Goal: Task Accomplishment & Management: Use online tool/utility

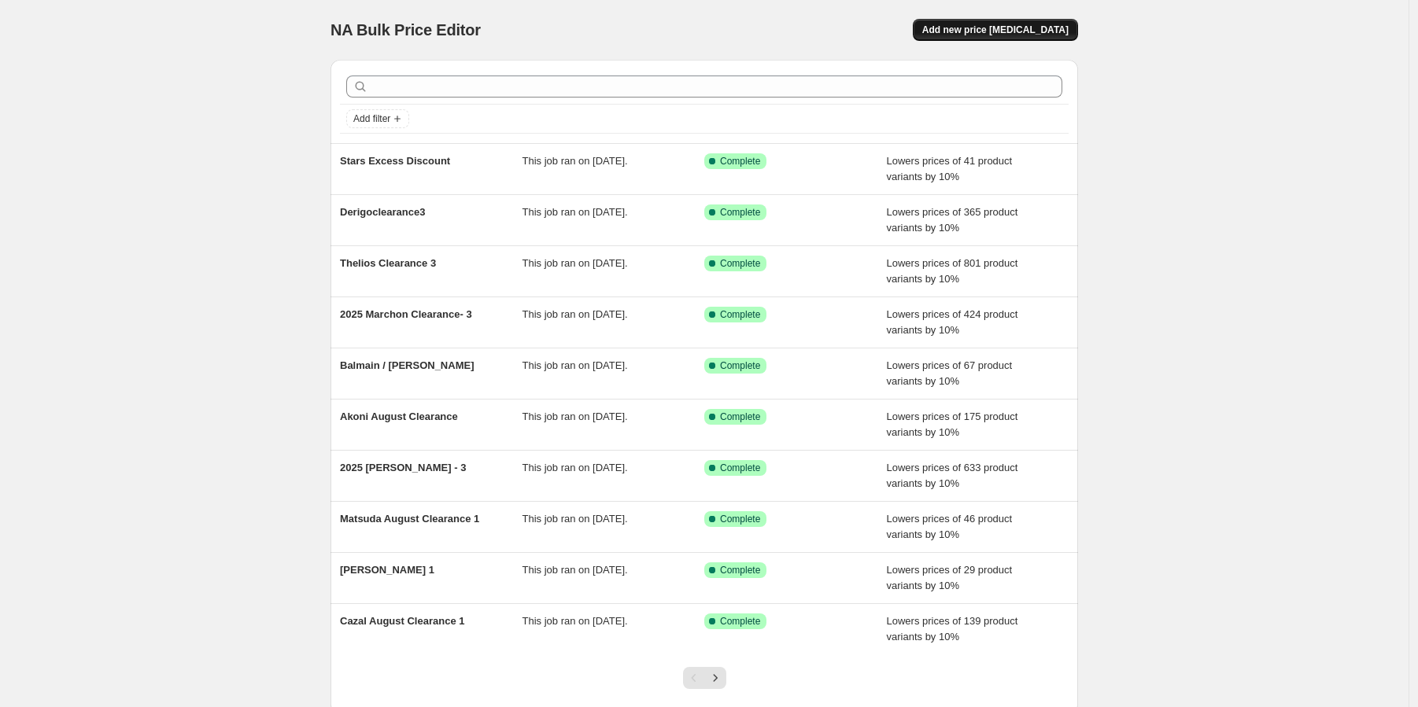
click at [993, 30] on span "Add new price [MEDICAL_DATA]" at bounding box center [995, 30] width 146 height 13
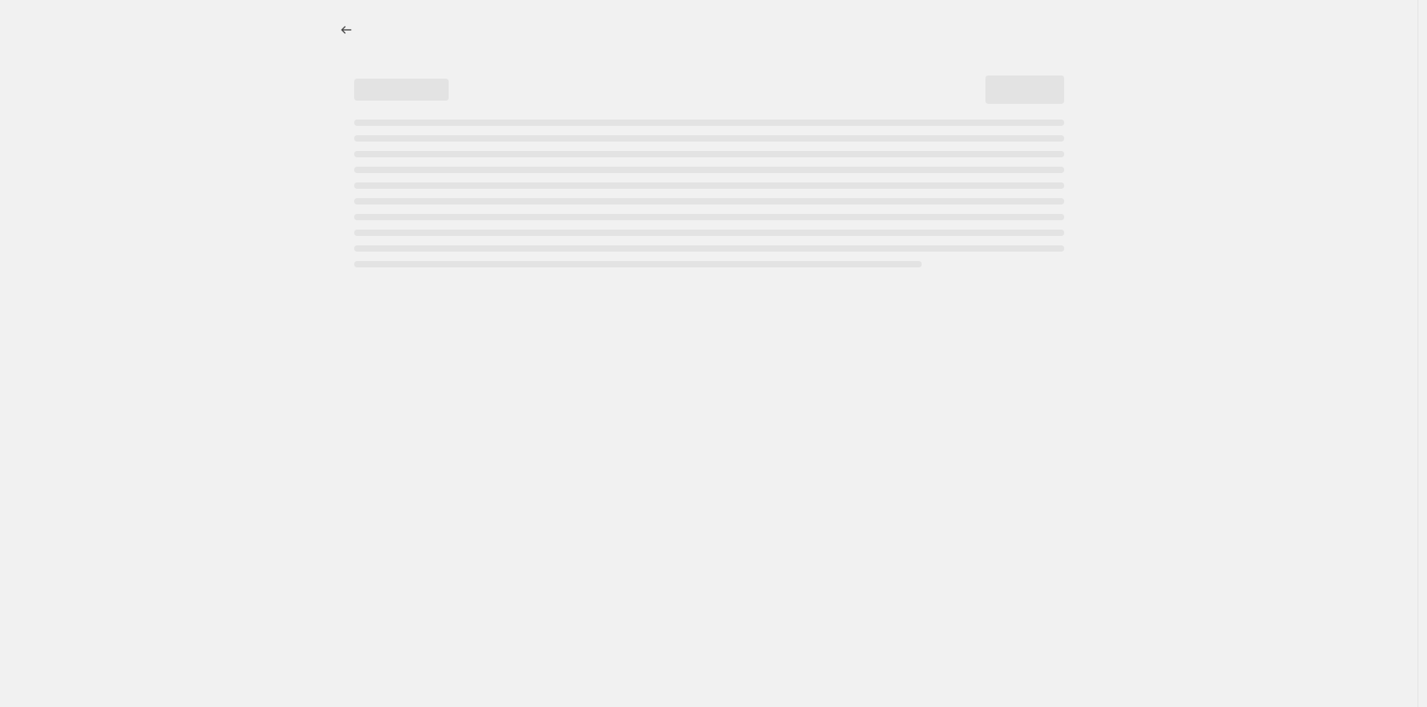
select select "percentage"
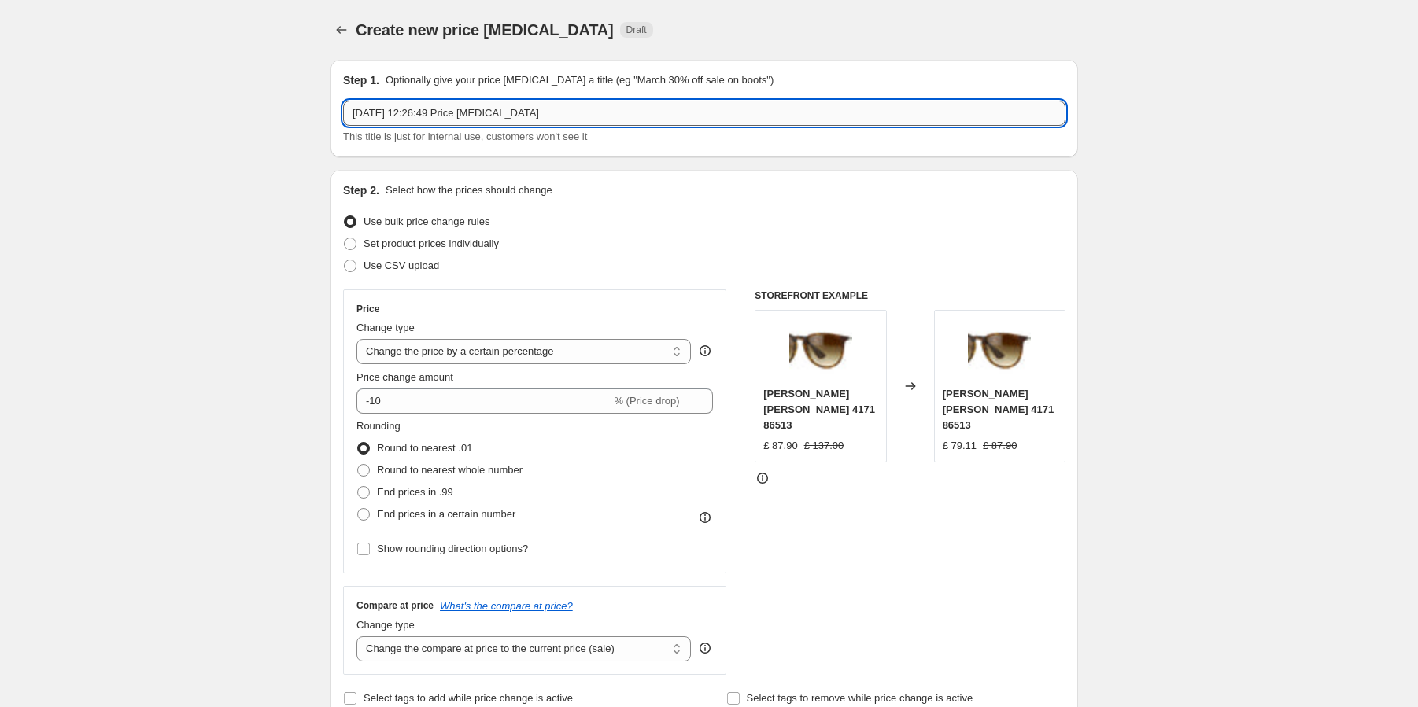
click at [466, 105] on input "[DATE] 12:26:49 Price [MEDICAL_DATA]" at bounding box center [704, 113] width 722 height 25
type input "Akoni August"
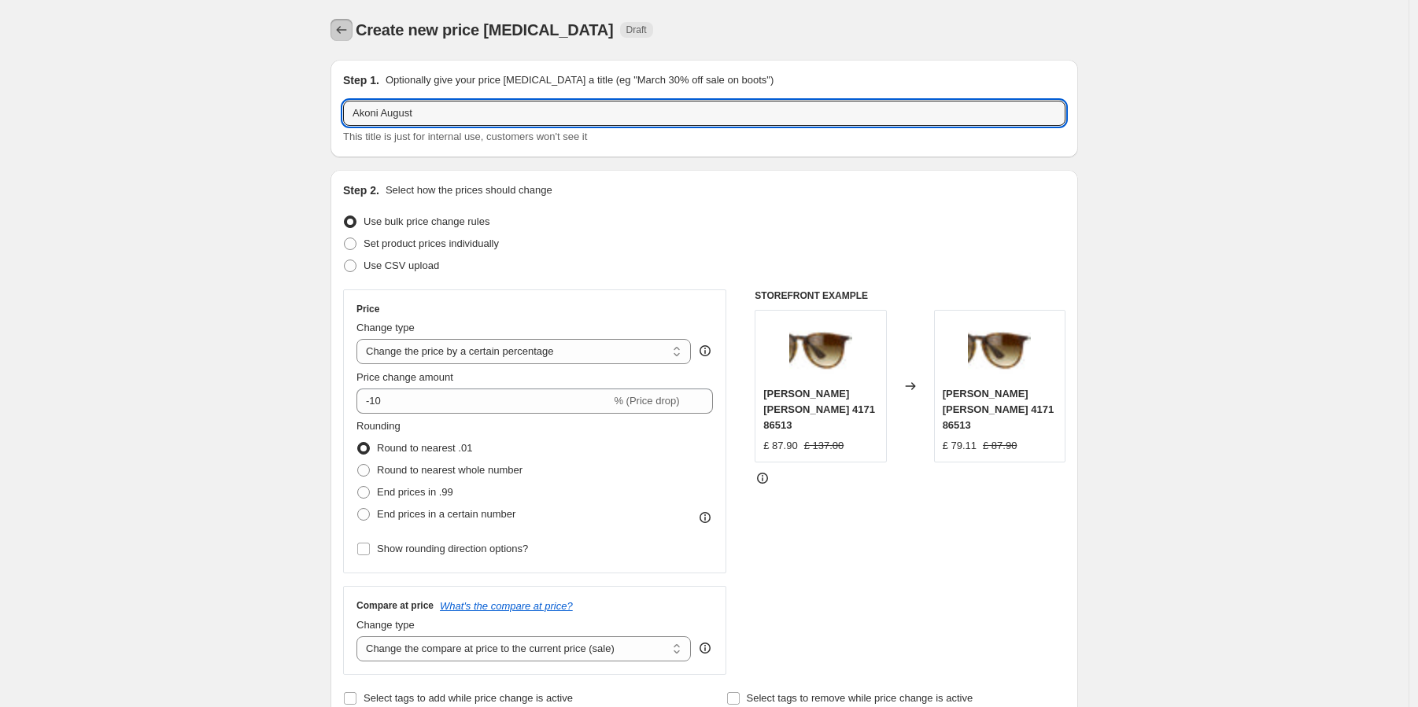
click at [352, 34] on button "Price change jobs" at bounding box center [341, 30] width 22 height 22
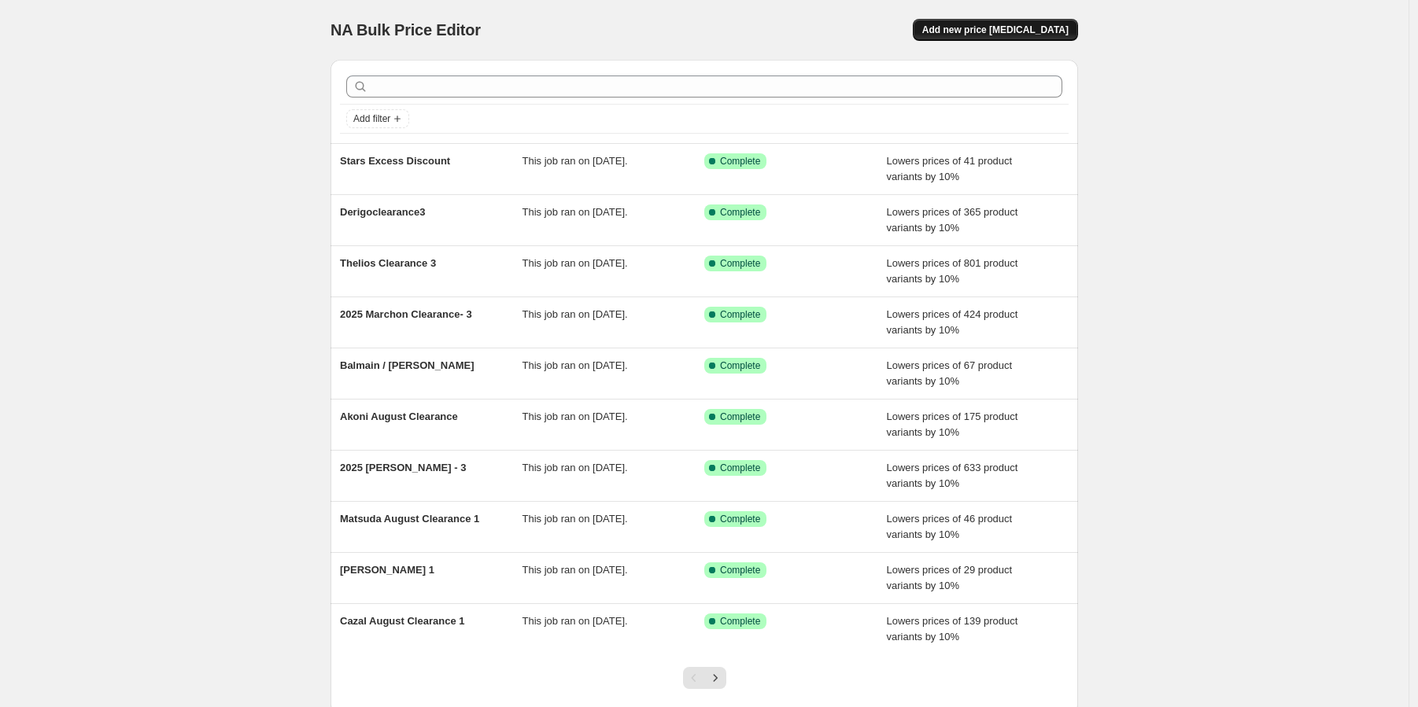
click at [972, 39] on button "Add new price [MEDICAL_DATA]" at bounding box center [995, 30] width 165 height 22
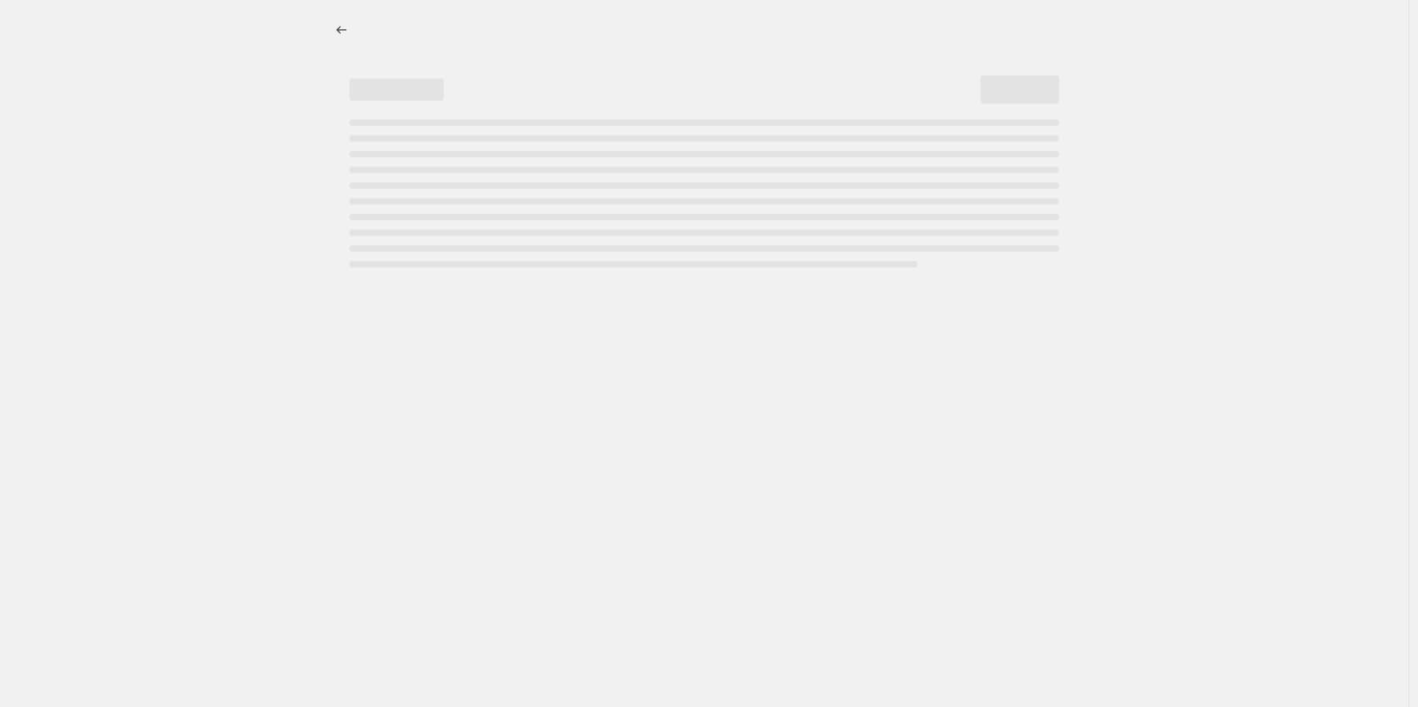
select select "percentage"
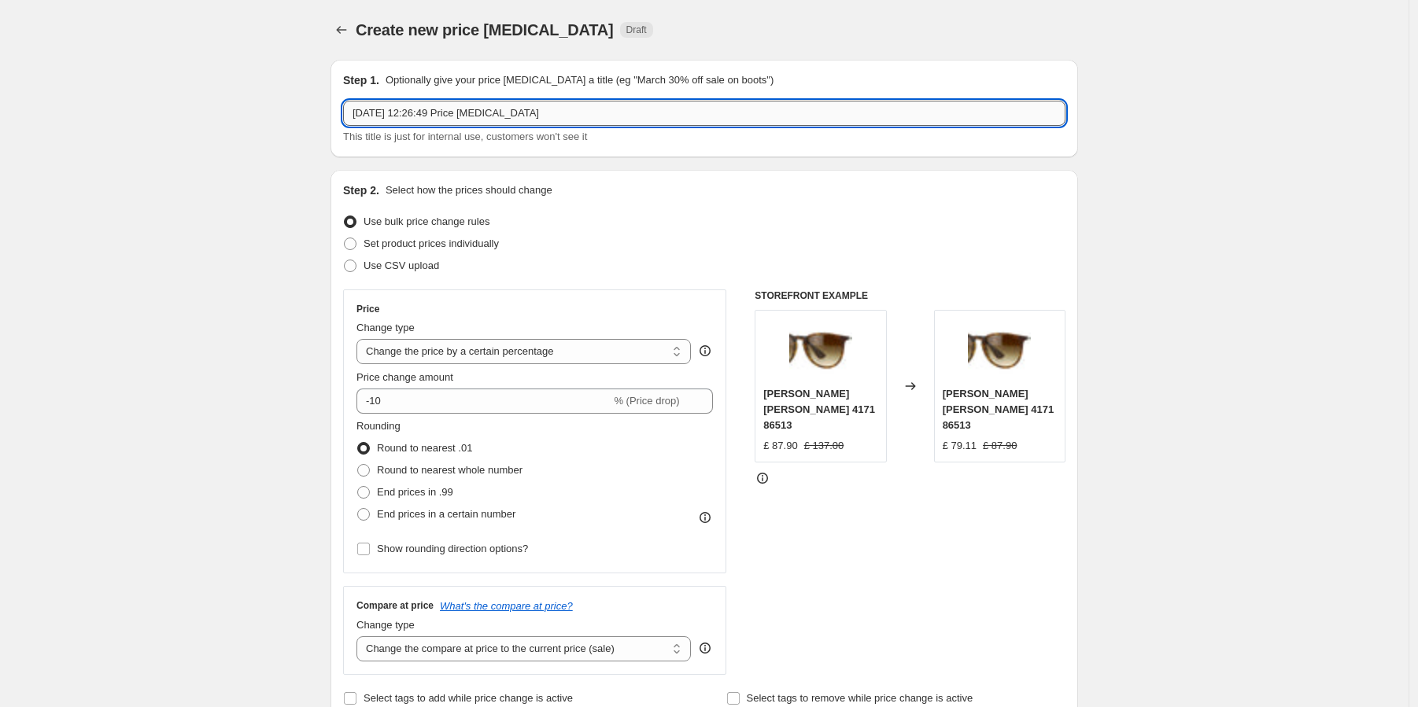
click at [422, 109] on input "[DATE] 12:26:49 Price [MEDICAL_DATA]" at bounding box center [704, 113] width 722 height 25
click at [421, 114] on input "[DATE] 12:26:49 Price [MEDICAL_DATA]" at bounding box center [704, 113] width 722 height 25
click at [424, 116] on input "[DATE] 12:26:49 Price [MEDICAL_DATA]" at bounding box center [704, 113] width 722 height 25
click at [424, 115] on input "[DATE] 12:26:49 Price [MEDICAL_DATA]" at bounding box center [704, 113] width 722 height 25
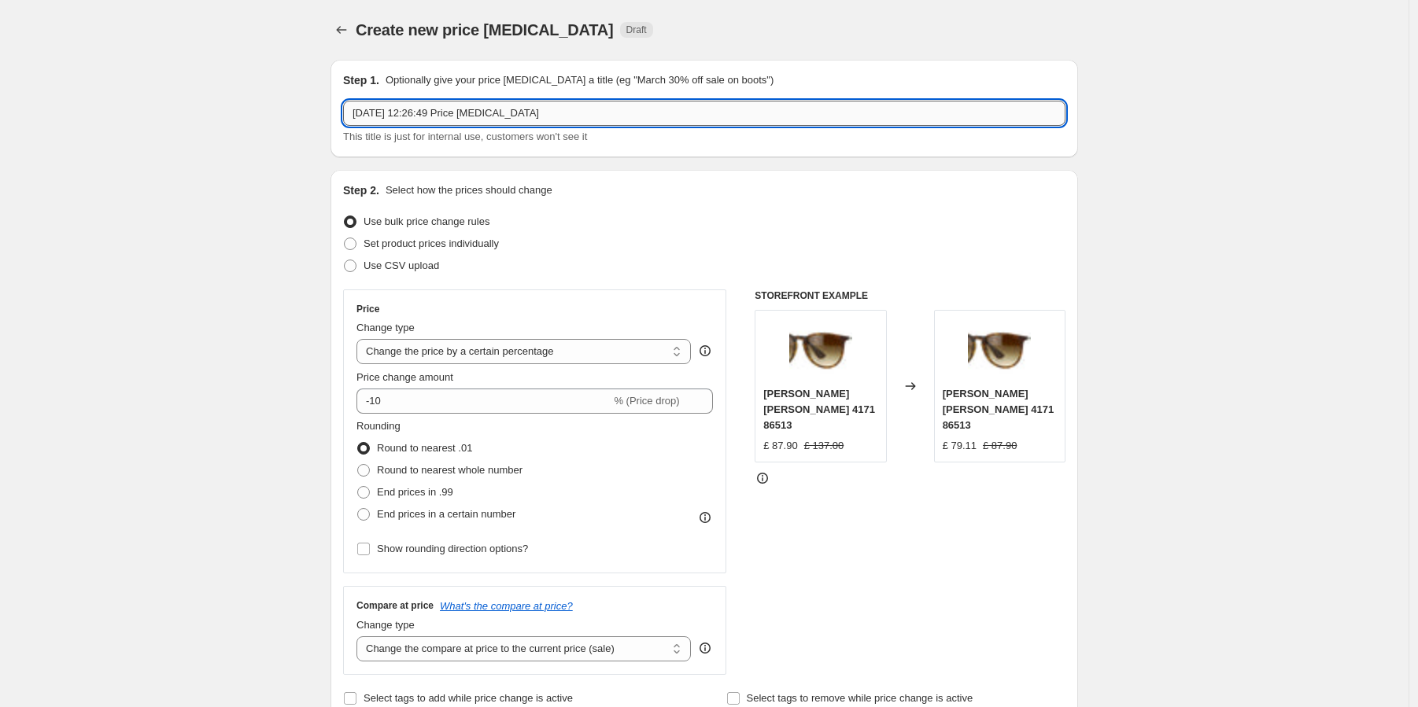
click at [424, 115] on input "[DATE] 12:26:49 Price [MEDICAL_DATA]" at bounding box center [704, 113] width 722 height 25
type input "Akoni August Clearance 1"
drag, startPoint x: 448, startPoint y: 472, endPoint x: 648, endPoint y: 459, distance: 200.3
click at [449, 472] on span "Round to nearest whole number" at bounding box center [450, 470] width 146 height 12
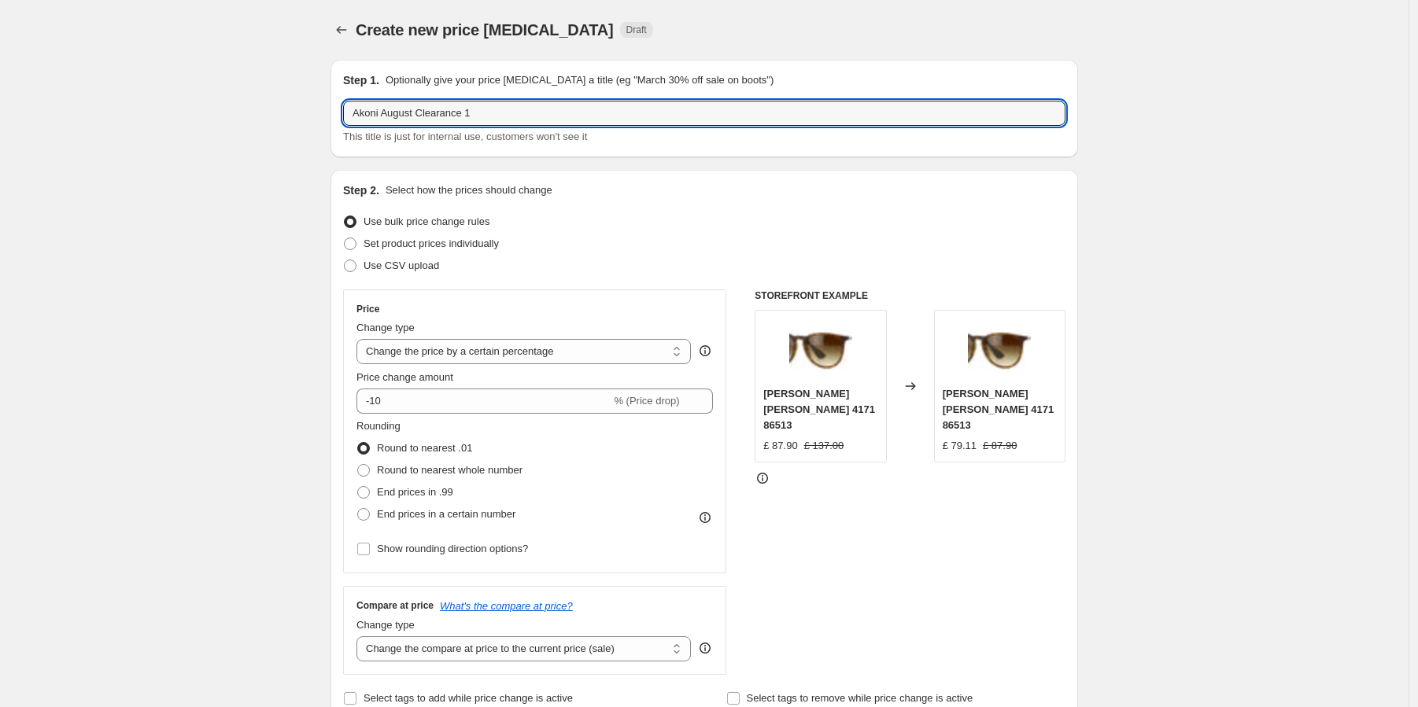
click at [358, 465] on input "Round to nearest whole number" at bounding box center [357, 464] width 1 height 1
radio input "true"
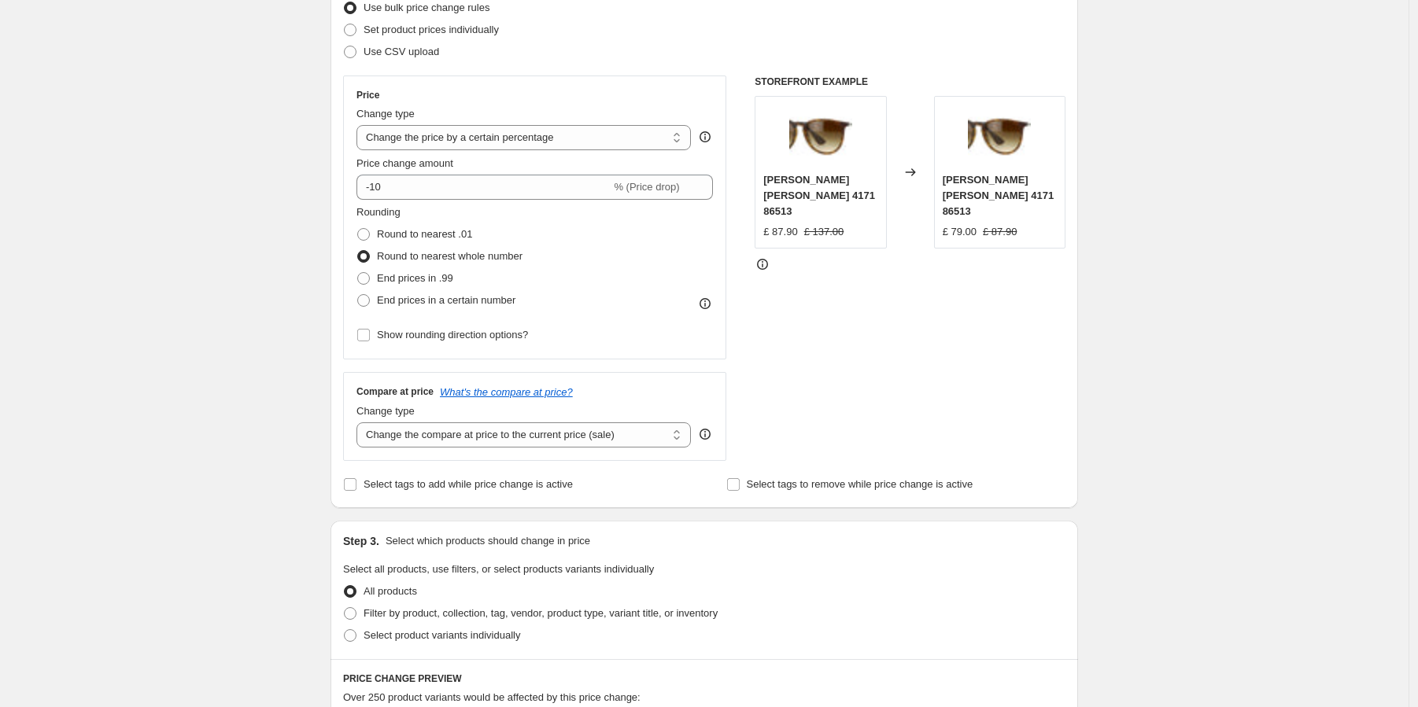
scroll to position [215, 0]
click at [574, 435] on select "Change the compare at price to the current price (sale) Change the compare at p…" at bounding box center [523, 434] width 334 height 25
select select "no_change"
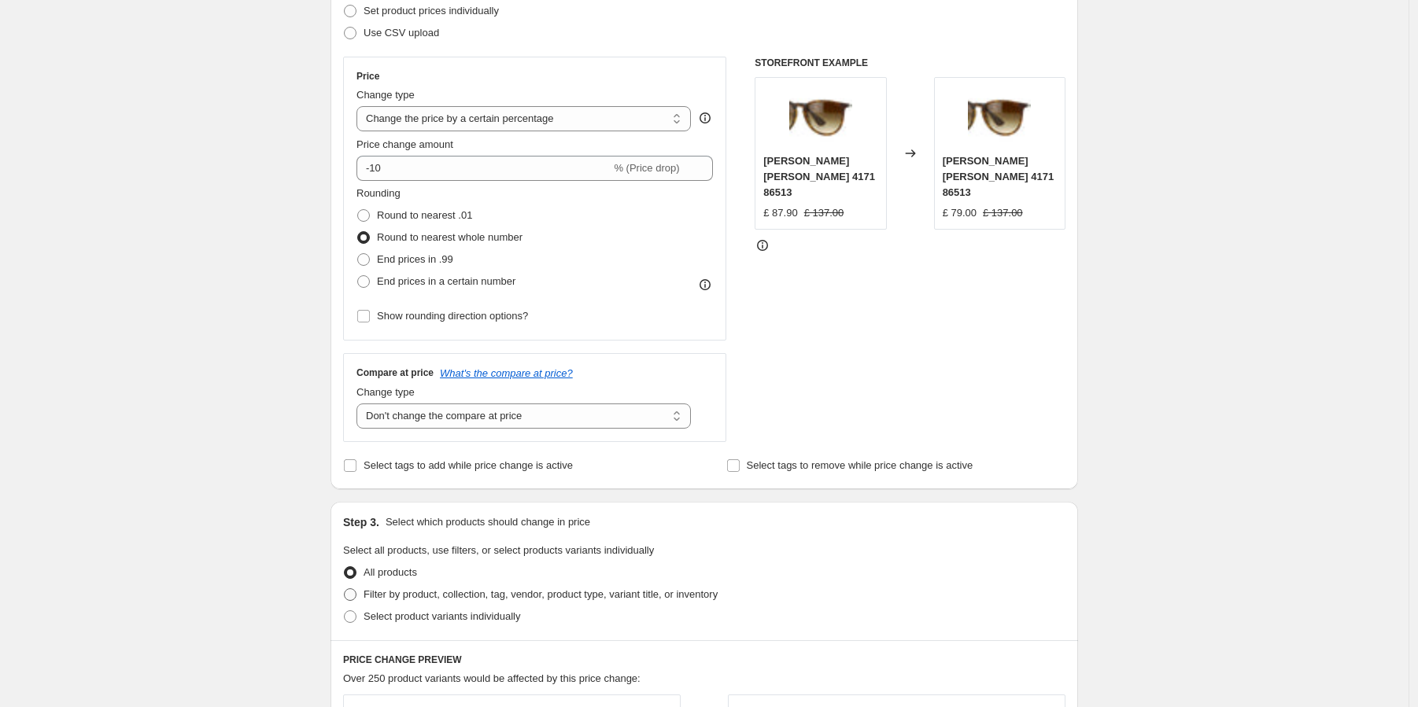
click at [652, 589] on span "Filter by product, collection, tag, vendor, product type, variant title, or inv…" at bounding box center [541, 595] width 354 height 12
click at [345, 589] on input "Filter by product, collection, tag, vendor, product type, variant title, or inv…" at bounding box center [344, 589] width 1 height 1
radio input "true"
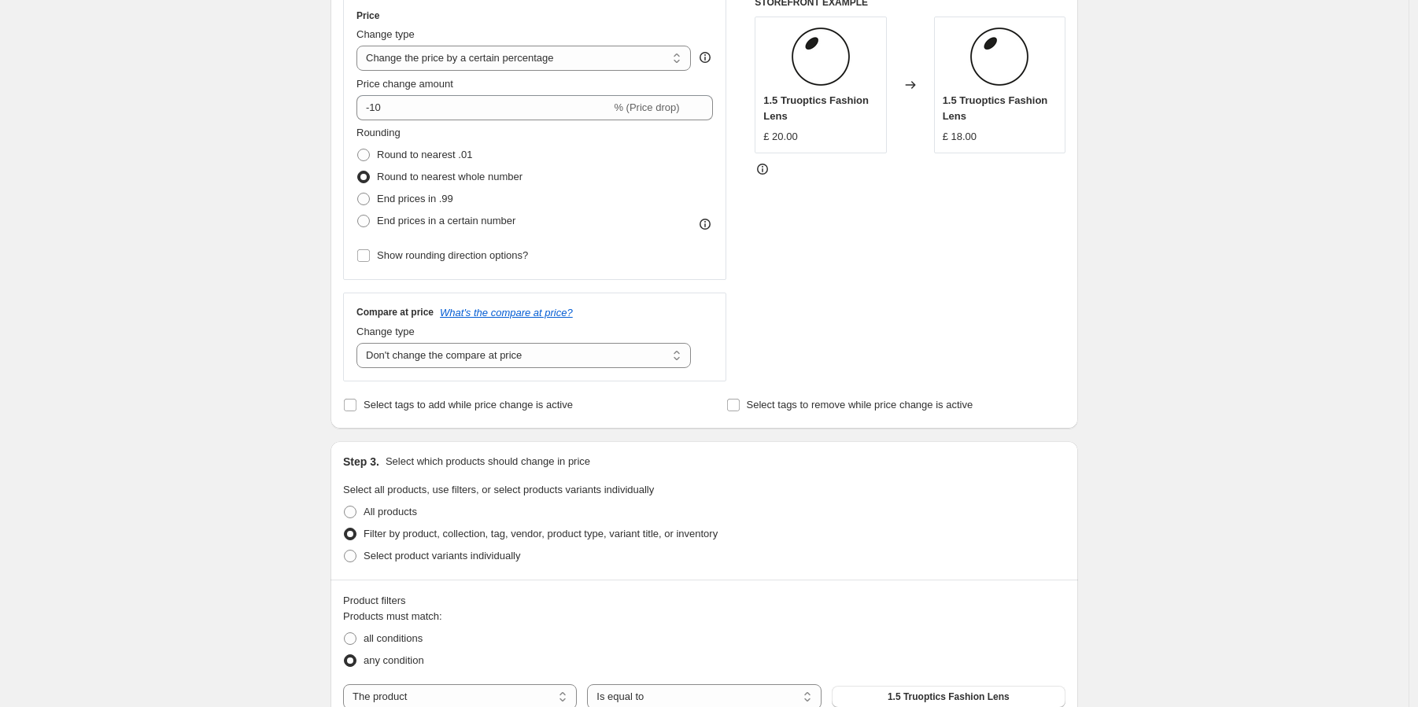
scroll to position [366, 0]
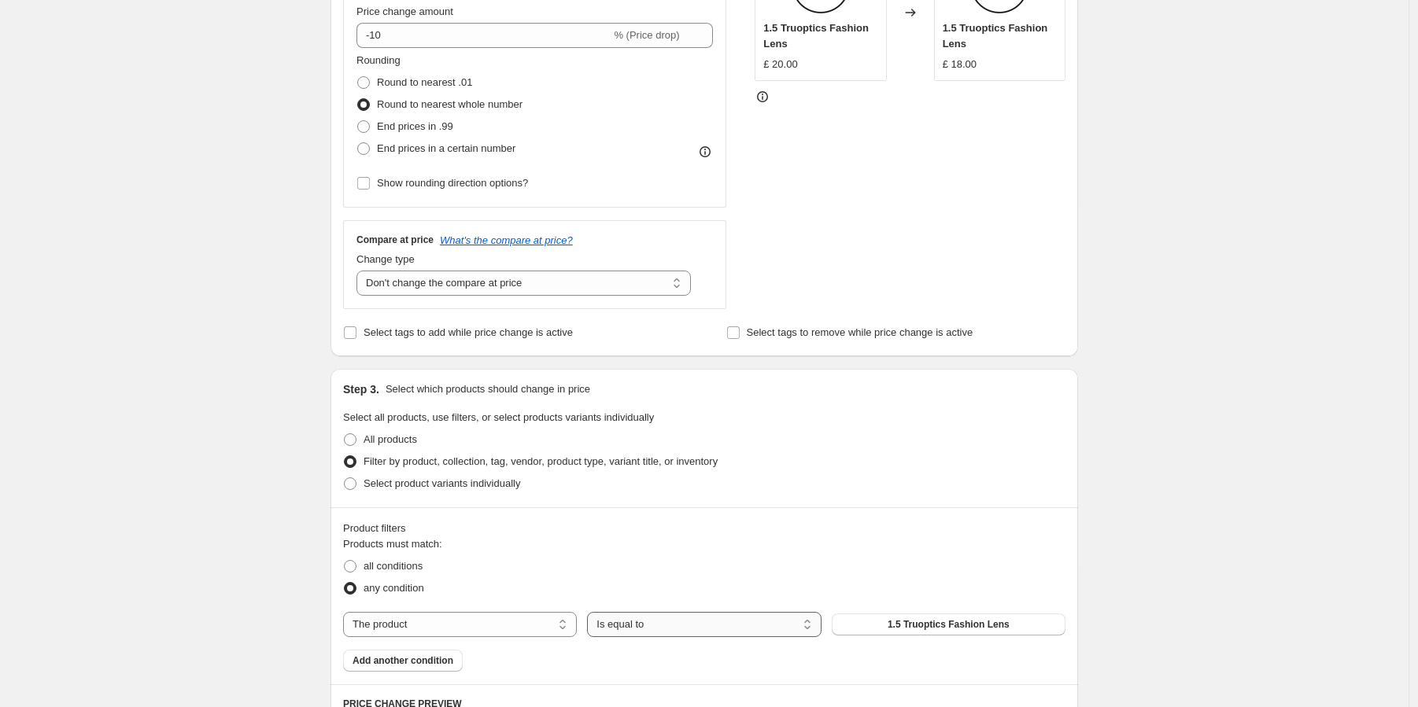
click at [647, 623] on select "Is equal to Is not equal to" at bounding box center [704, 624] width 234 height 25
click at [476, 626] on select "The product The product's collection The product's tag The product's vendor The…" at bounding box center [460, 624] width 234 height 25
select select "tag"
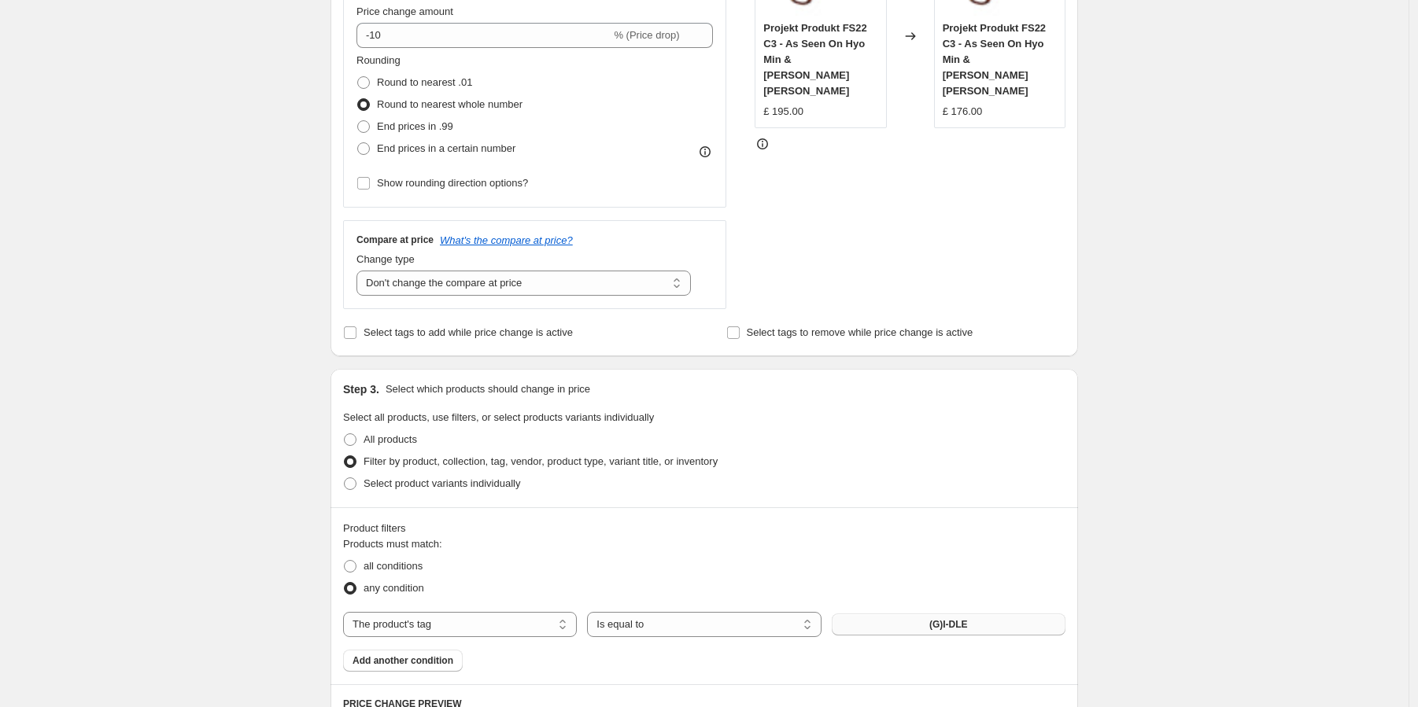
click at [914, 626] on button "(G)I-DLE" at bounding box center [949, 625] width 234 height 22
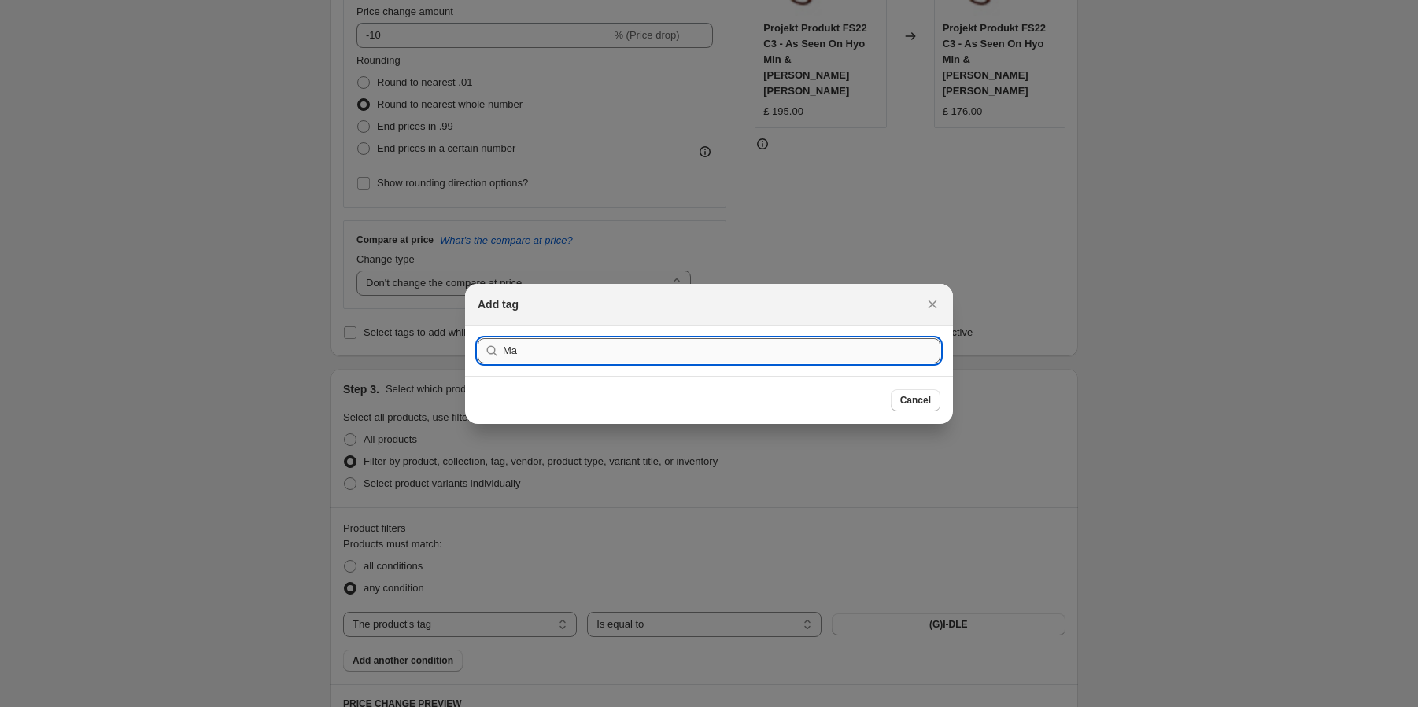
type input "M"
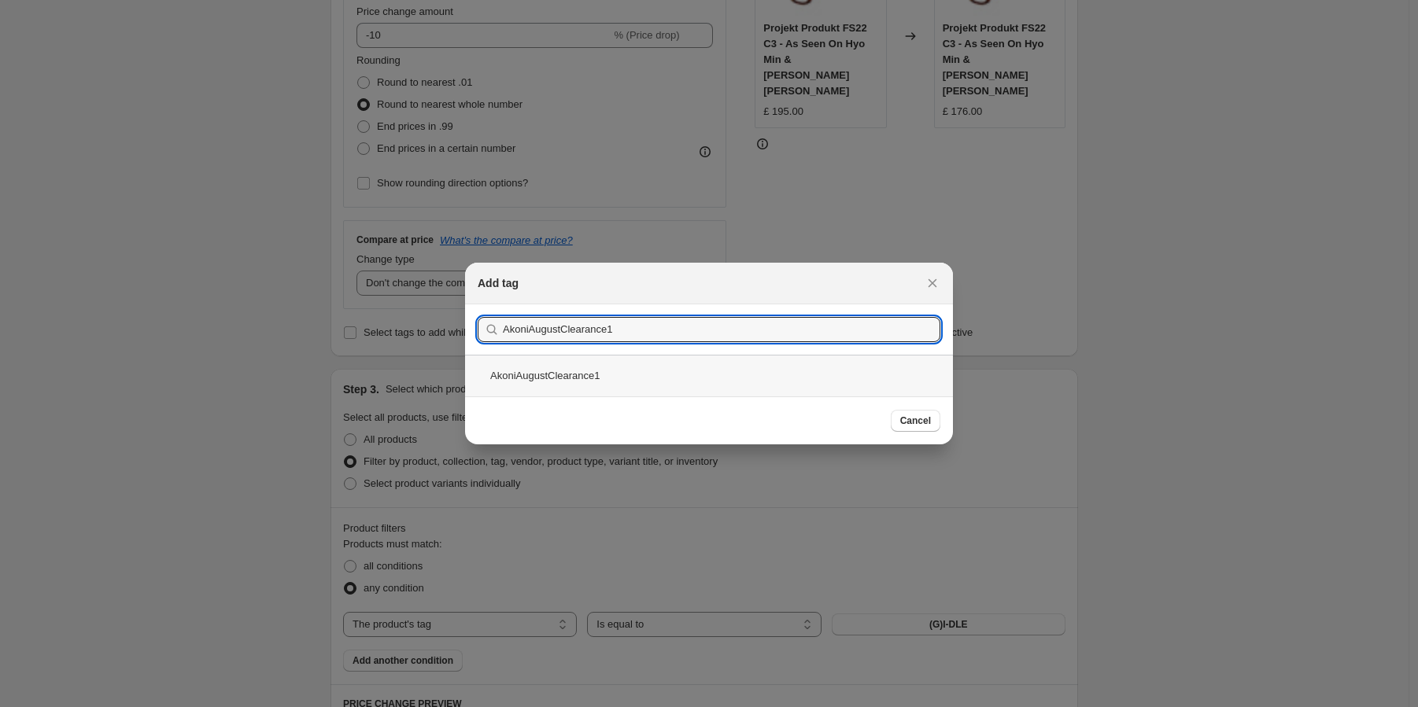
type input "AkoniAugustClearance1"
drag, startPoint x: 589, startPoint y: 374, endPoint x: 833, endPoint y: 418, distance: 247.9
click at [589, 374] on div "AkoniAugustClearance1" at bounding box center [709, 376] width 488 height 42
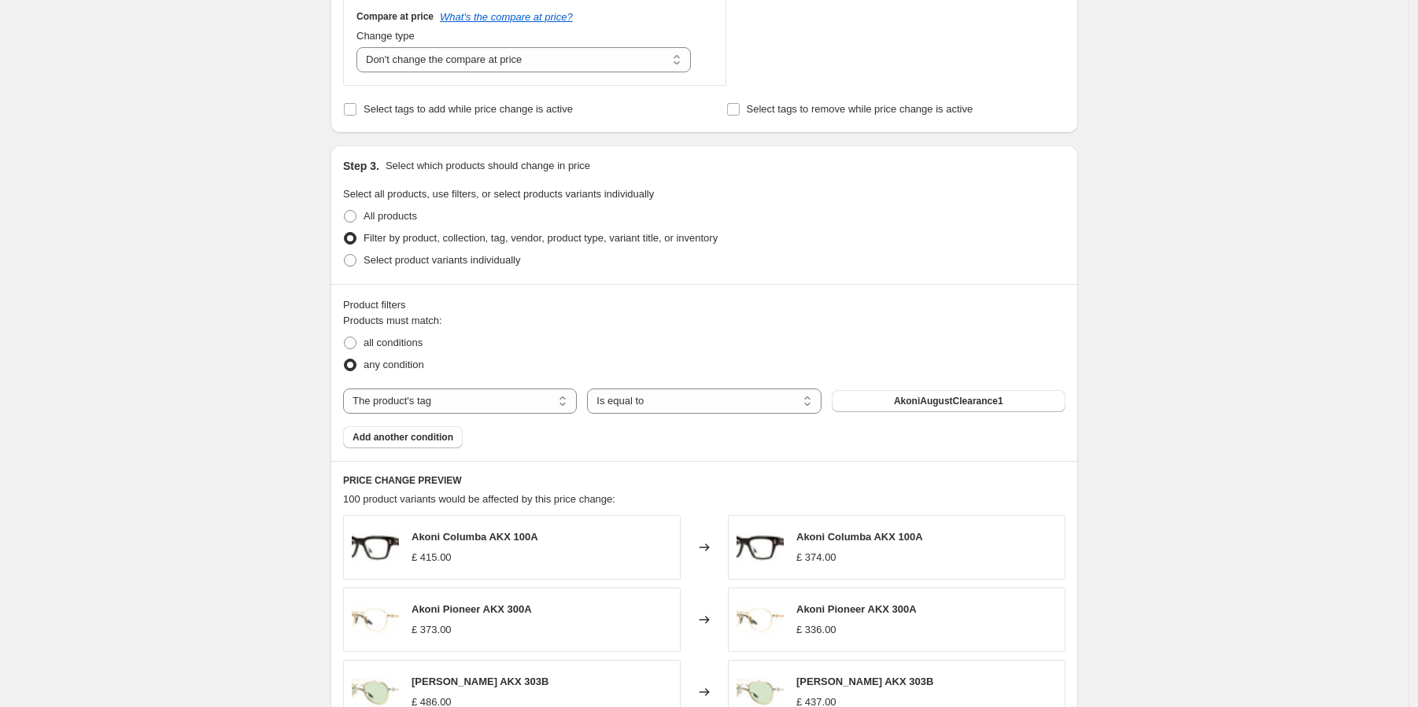
scroll to position [1131, 0]
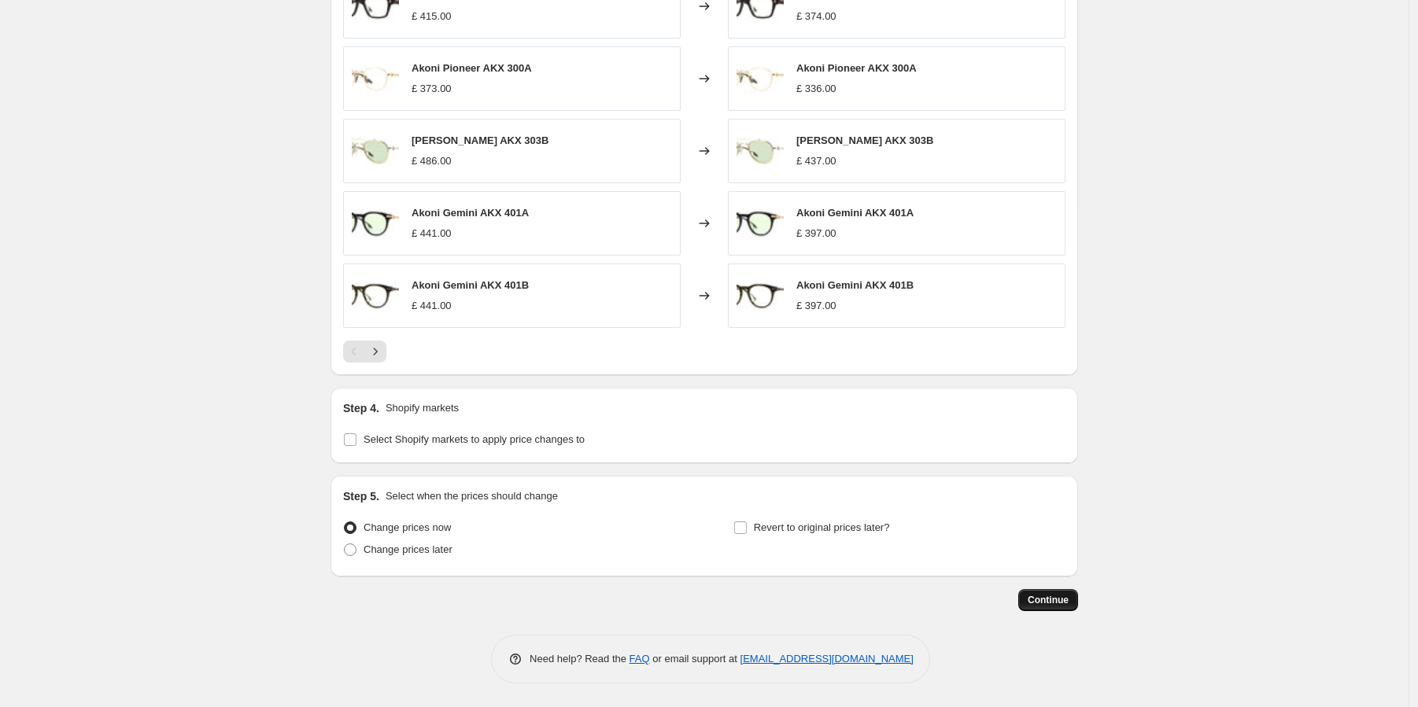
click at [1040, 601] on span "Continue" at bounding box center [1048, 600] width 41 height 13
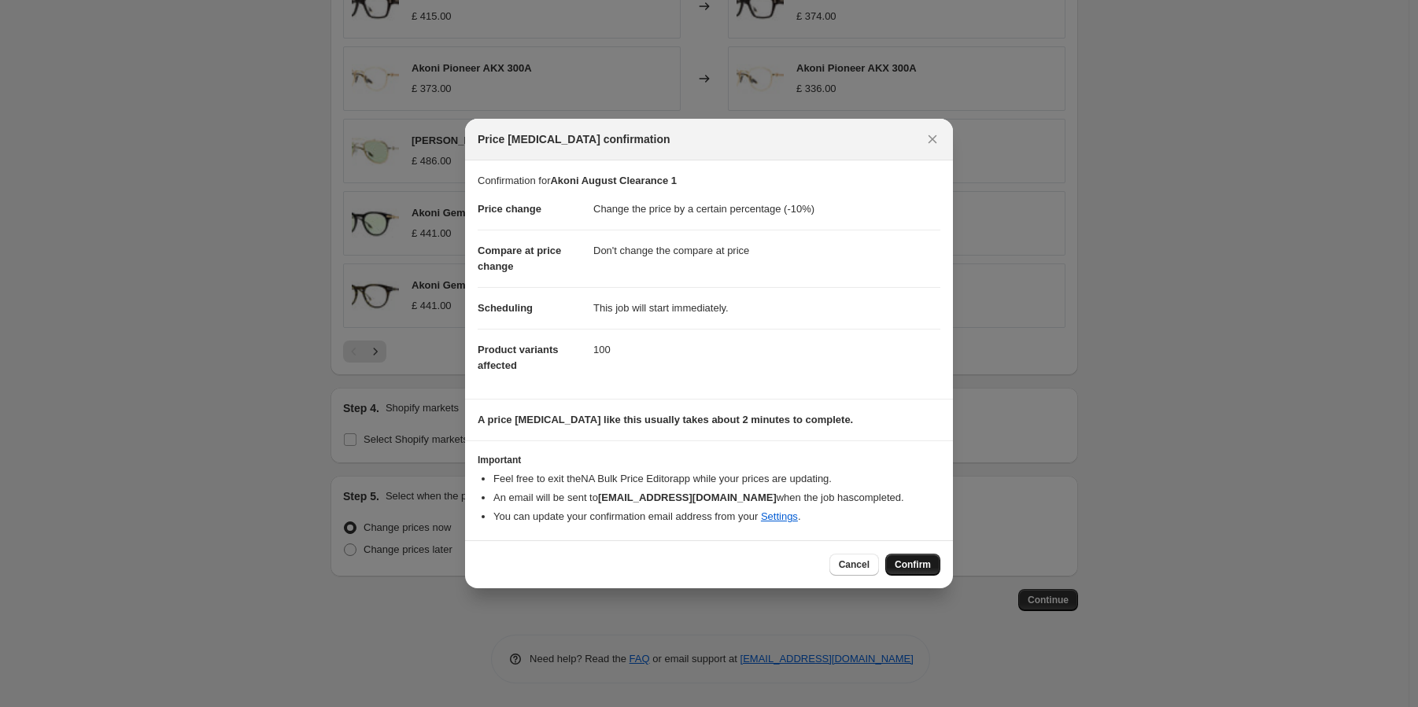
click at [895, 565] on span "Confirm" at bounding box center [913, 565] width 36 height 13
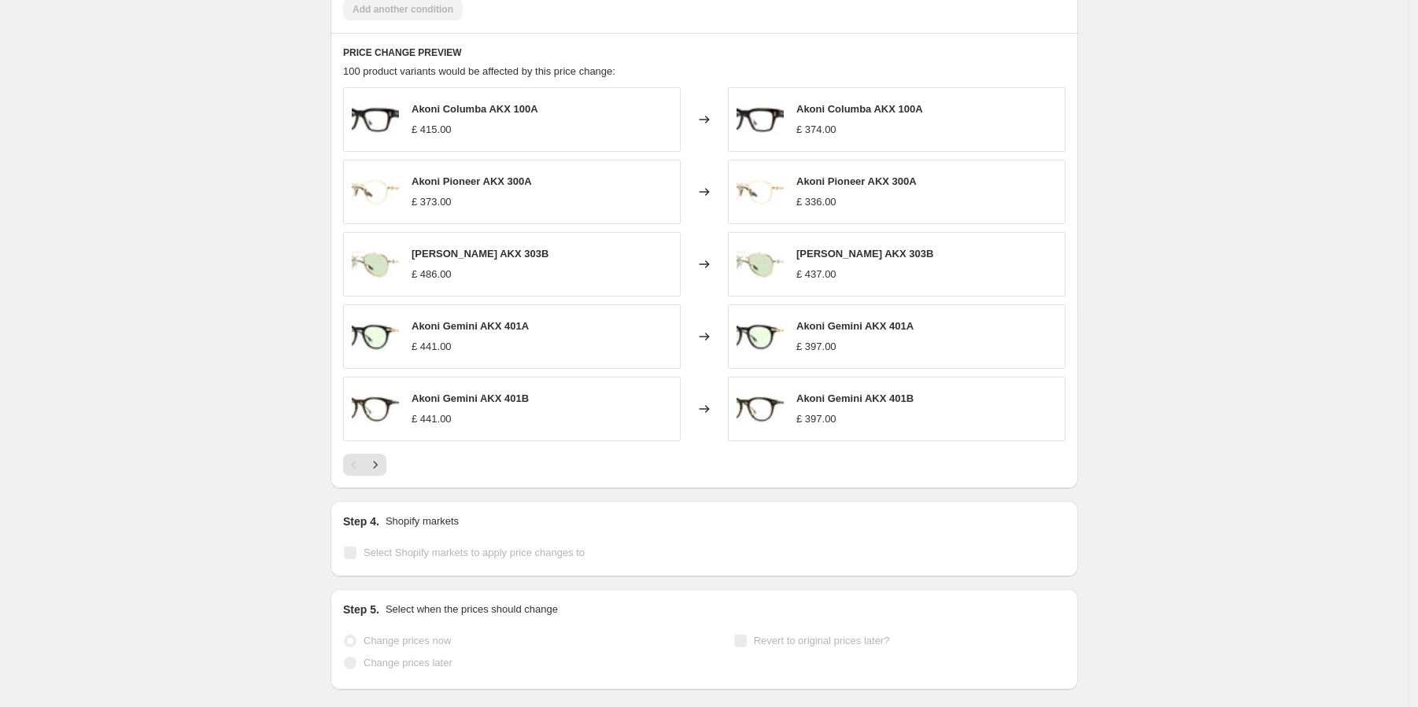
select select "percentage"
select select "no_change"
select select "tag"
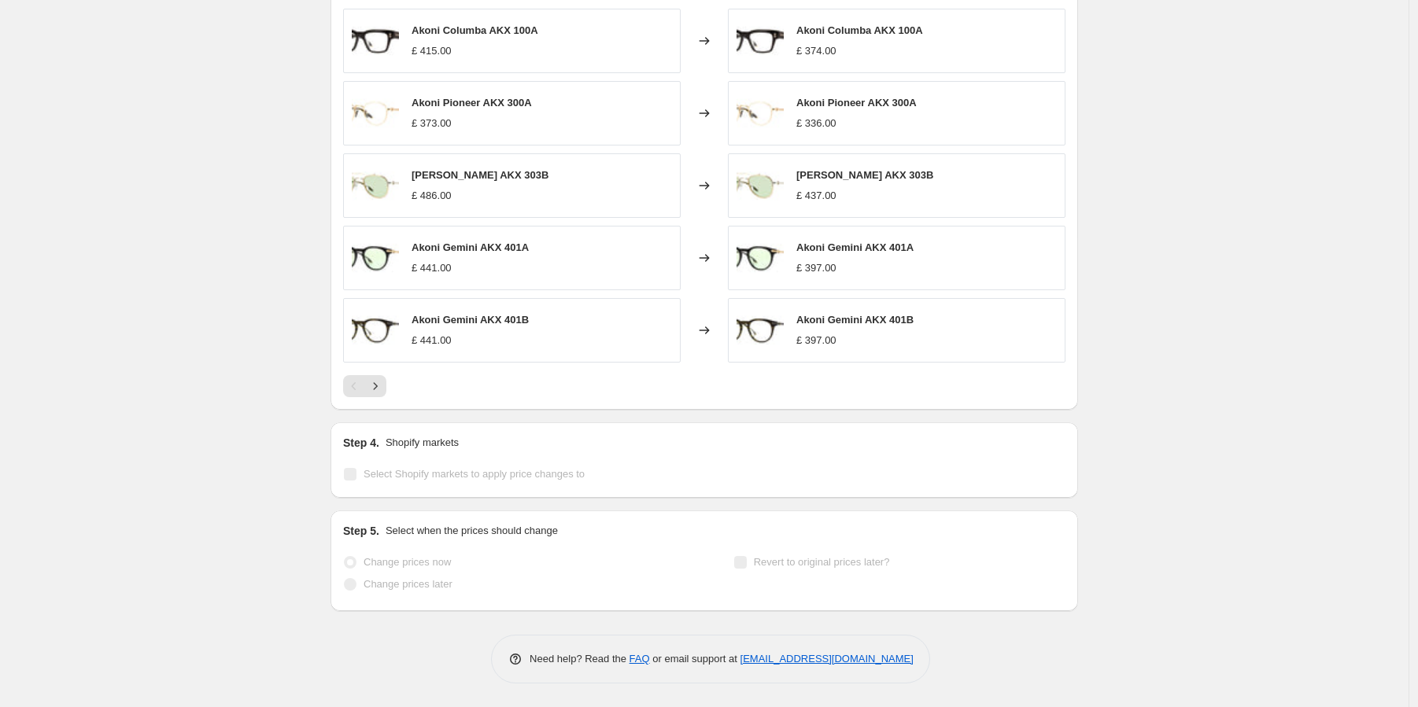
scroll to position [0, 0]
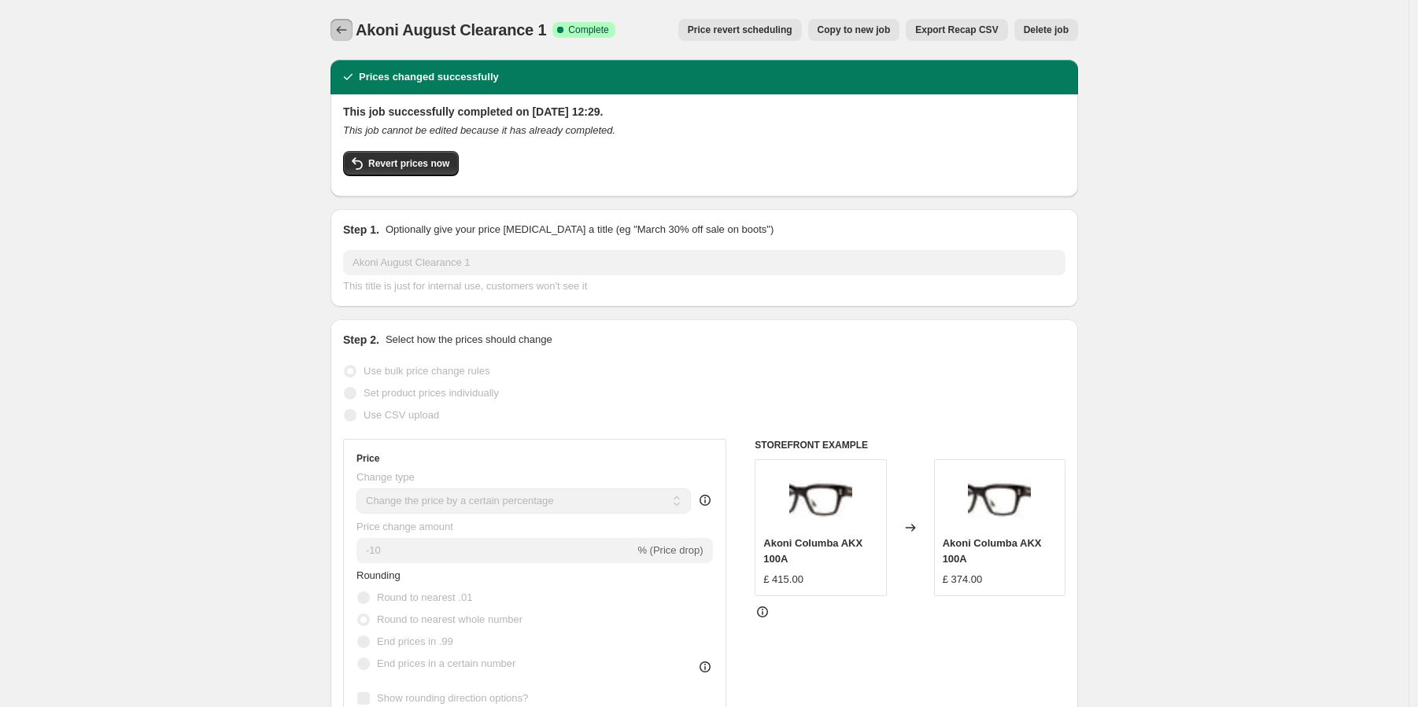
click at [343, 22] on button "Price change jobs" at bounding box center [341, 30] width 22 height 22
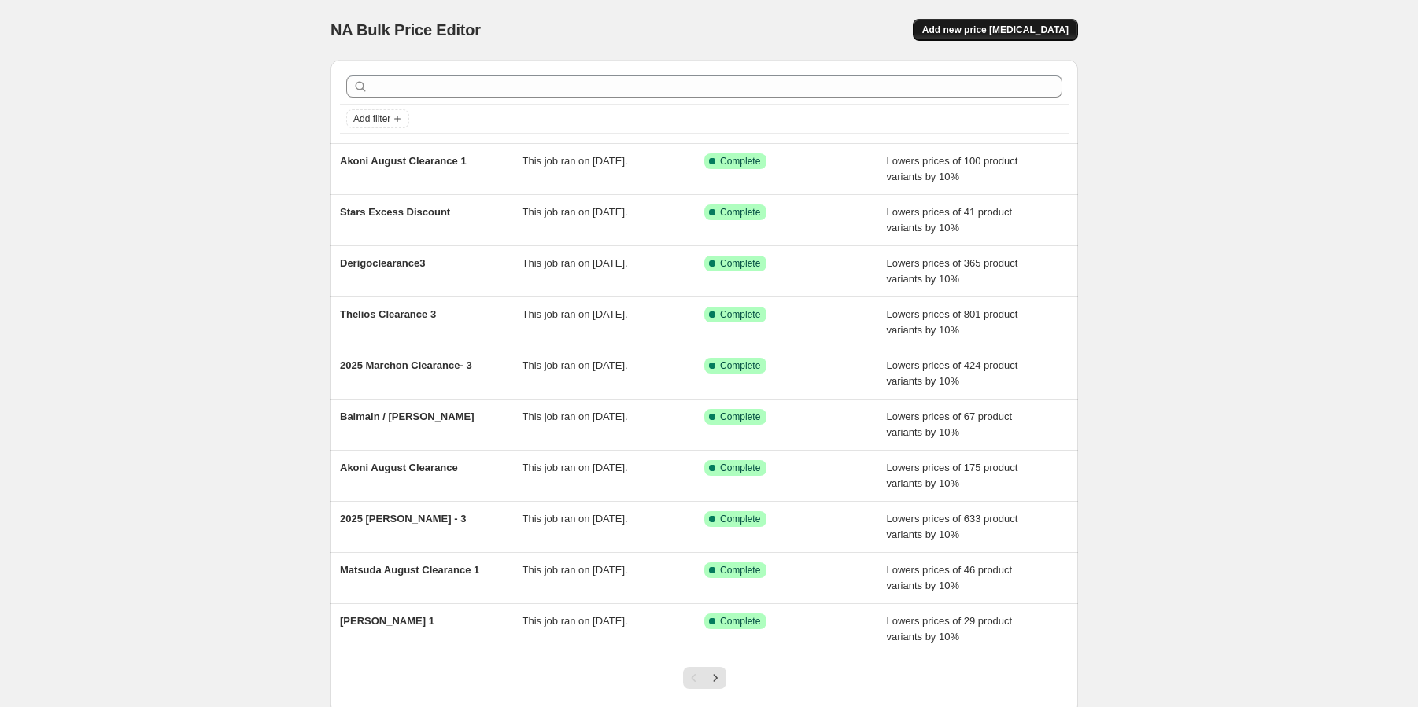
click at [985, 38] on button "Add new price [MEDICAL_DATA]" at bounding box center [995, 30] width 165 height 22
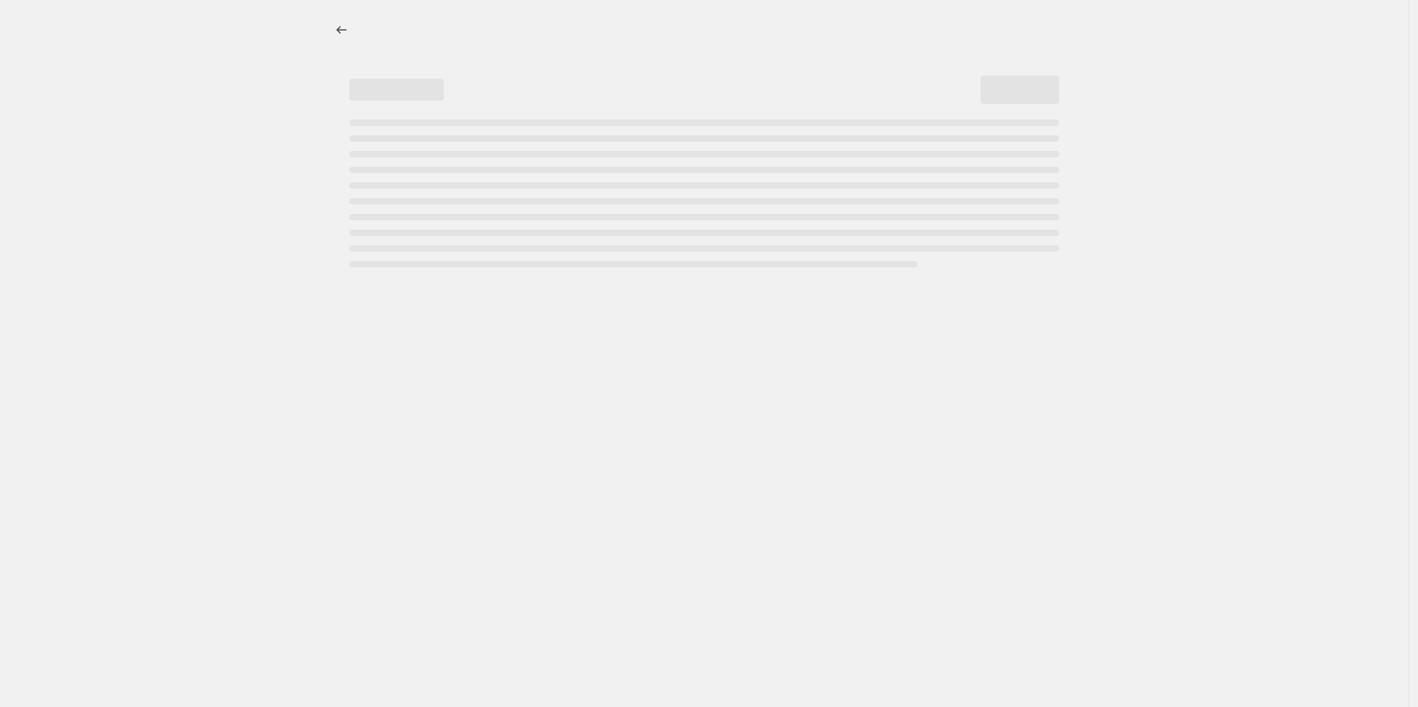
select select "percentage"
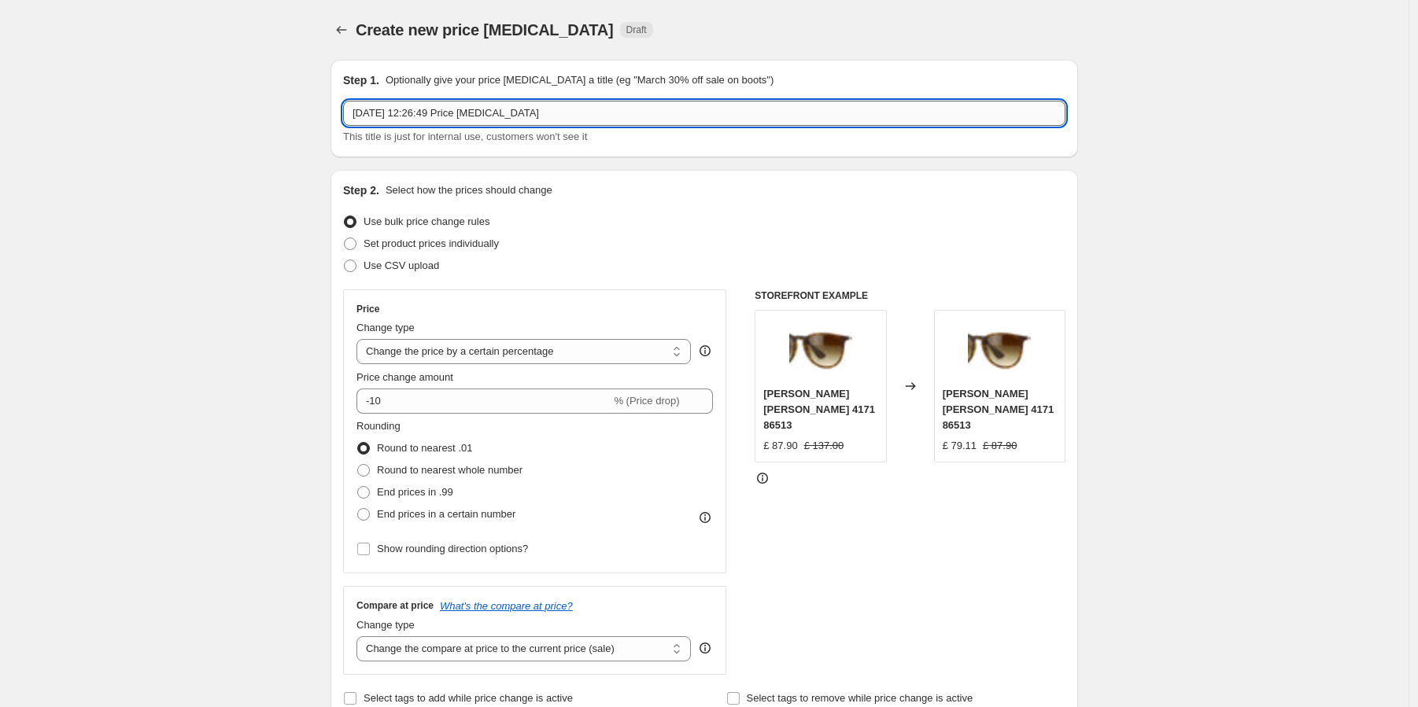
click at [594, 117] on input "[DATE] 12:26:49 Price [MEDICAL_DATA]" at bounding box center [704, 113] width 722 height 25
type input "1"
drag, startPoint x: 543, startPoint y: 118, endPoint x: 253, endPoint y: 106, distance: 290.6
type input "Balmain / [PERSON_NAME] August Clearance 1"
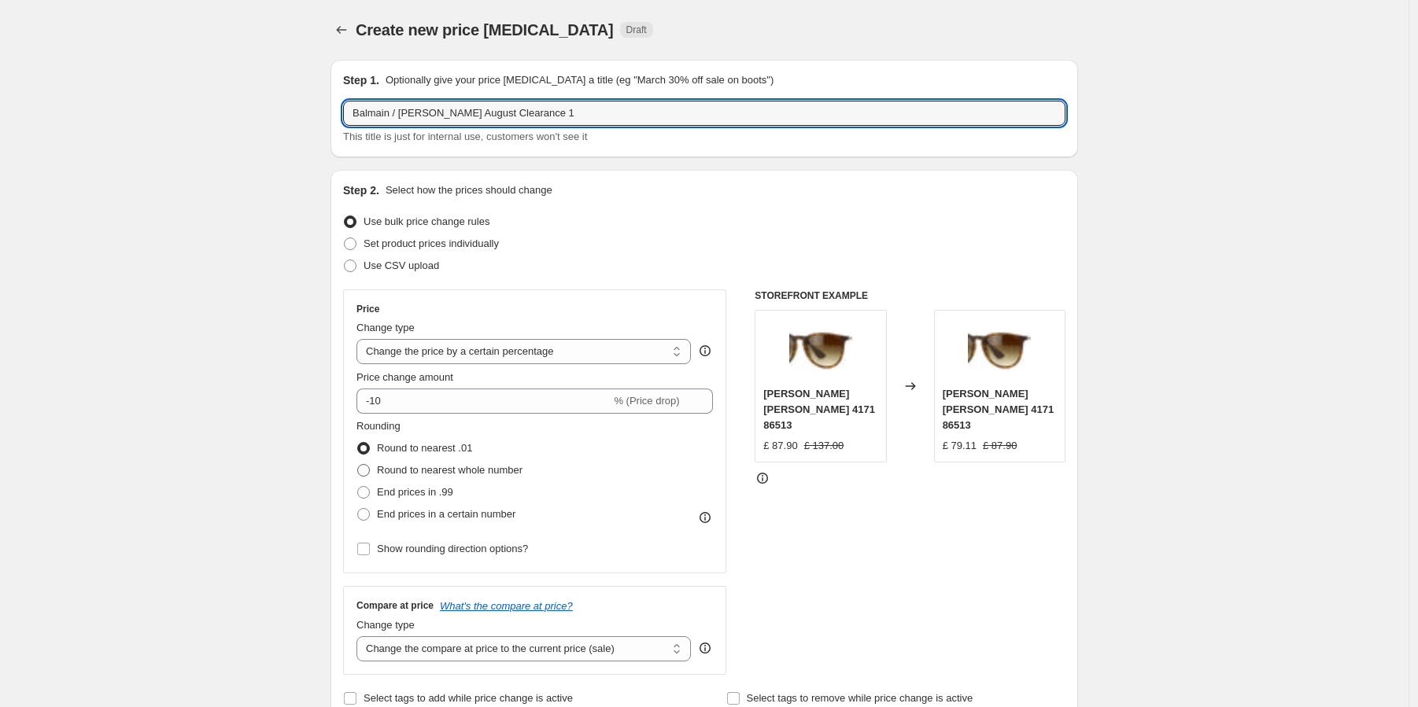
click at [488, 471] on span "Round to nearest whole number" at bounding box center [450, 470] width 146 height 12
click at [358, 465] on input "Round to nearest whole number" at bounding box center [357, 464] width 1 height 1
radio input "true"
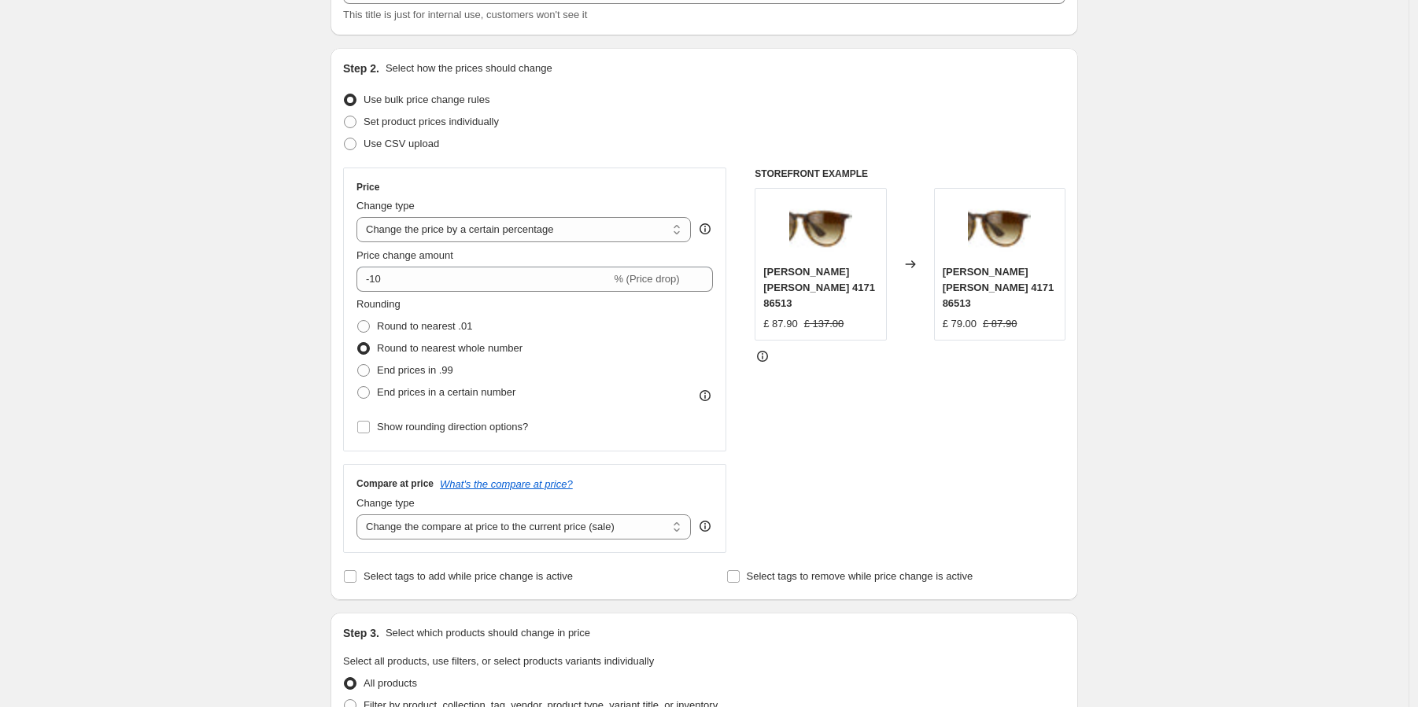
scroll to position [205, 0]
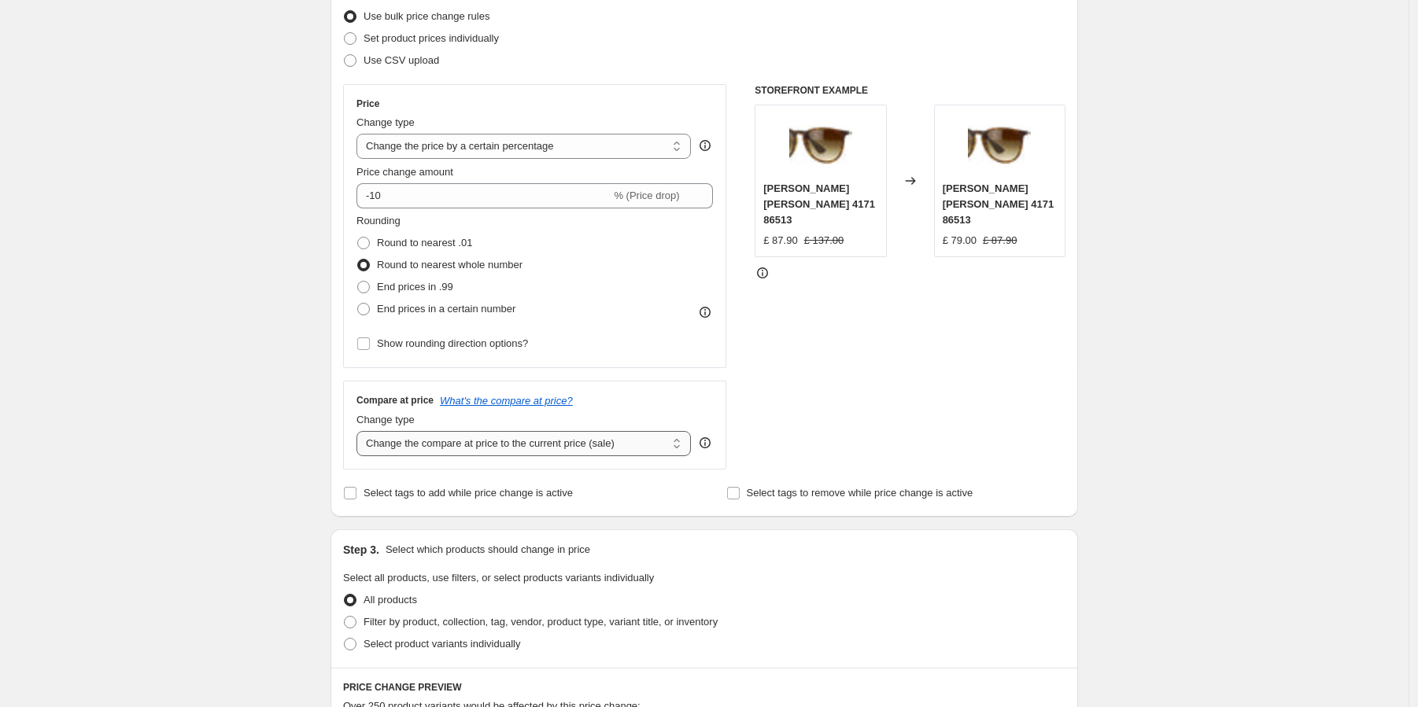
click at [549, 440] on select "Change the compare at price to the current price (sale) Change the compare at p…" at bounding box center [523, 443] width 334 height 25
select select "no_change"
click at [515, 622] on span "Filter by product, collection, tag, vendor, product type, variant title, or inv…" at bounding box center [541, 622] width 354 height 12
click at [345, 617] on input "Filter by product, collection, tag, vendor, product type, variant title, or inv…" at bounding box center [344, 616] width 1 height 1
radio input "true"
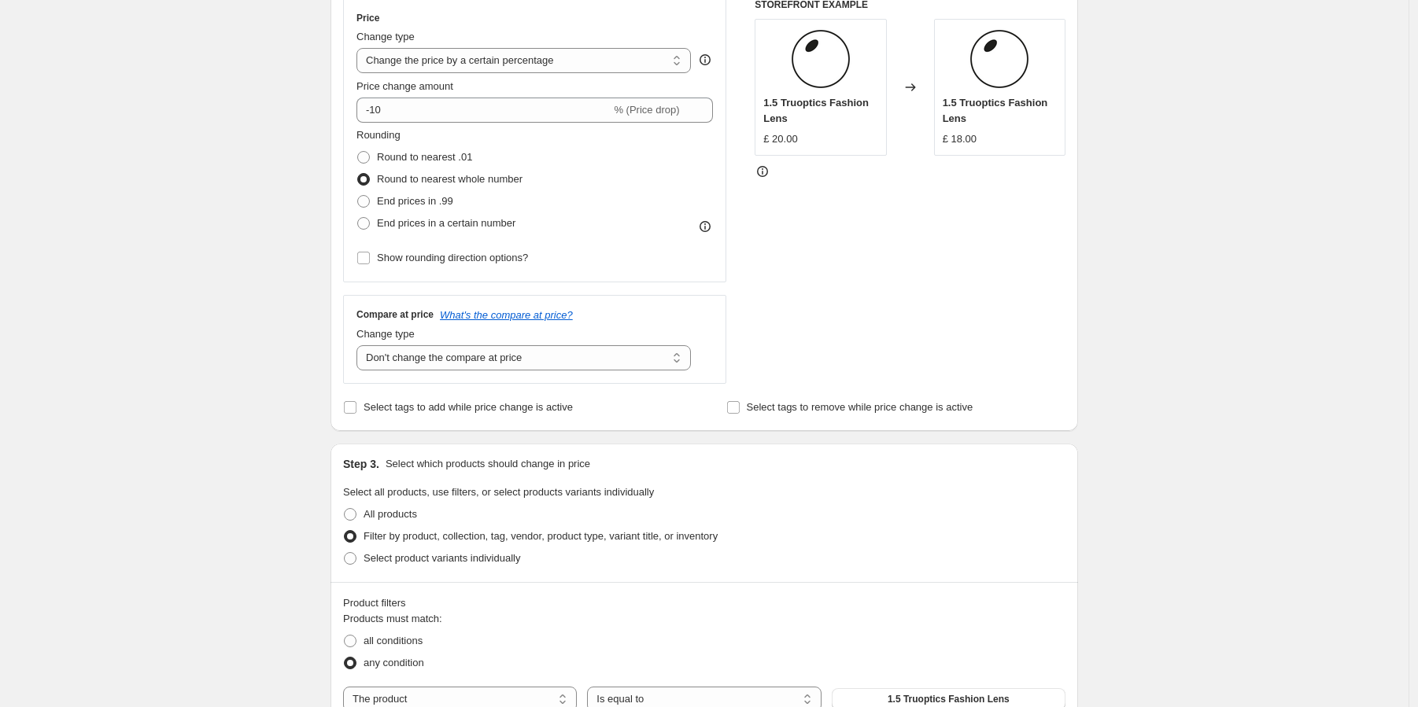
scroll to position [512, 0]
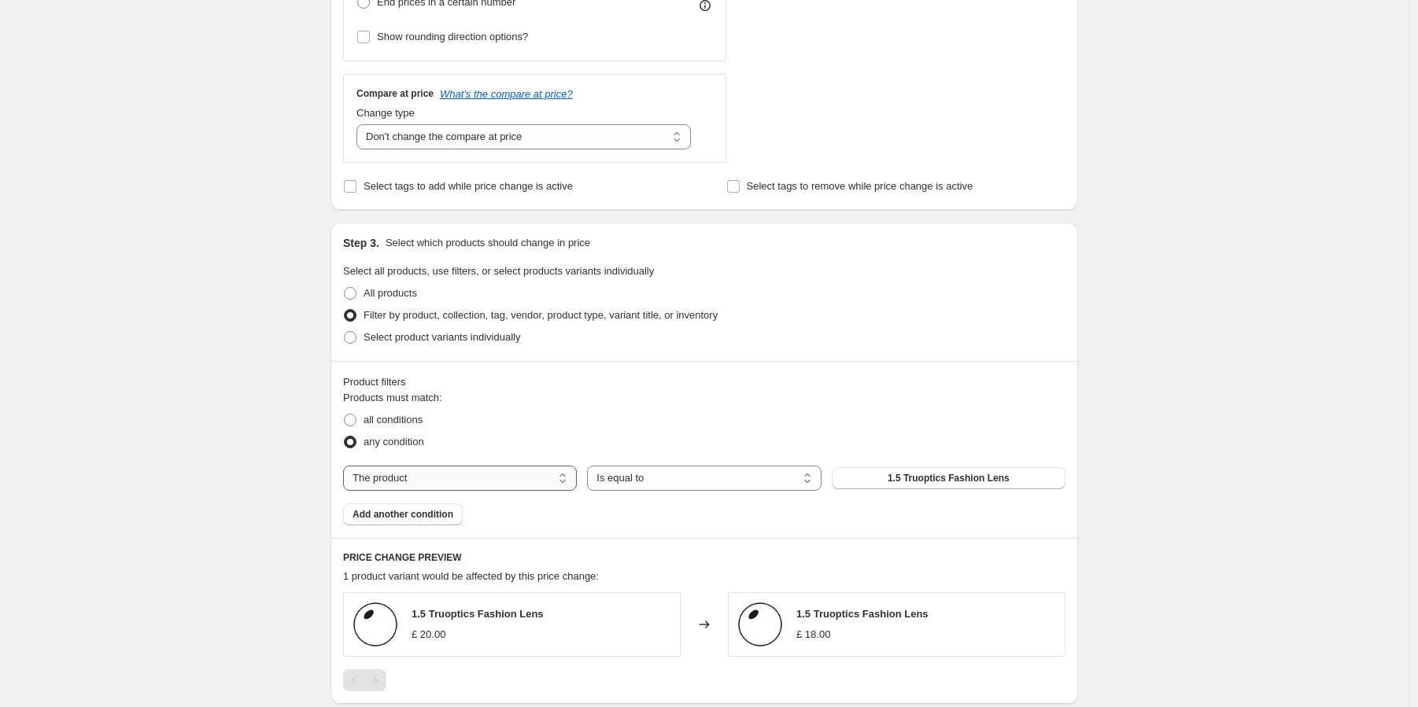
click at [483, 481] on select "The product The product's collection The product's tag The product's vendor The…" at bounding box center [460, 478] width 234 height 25
select select "tag"
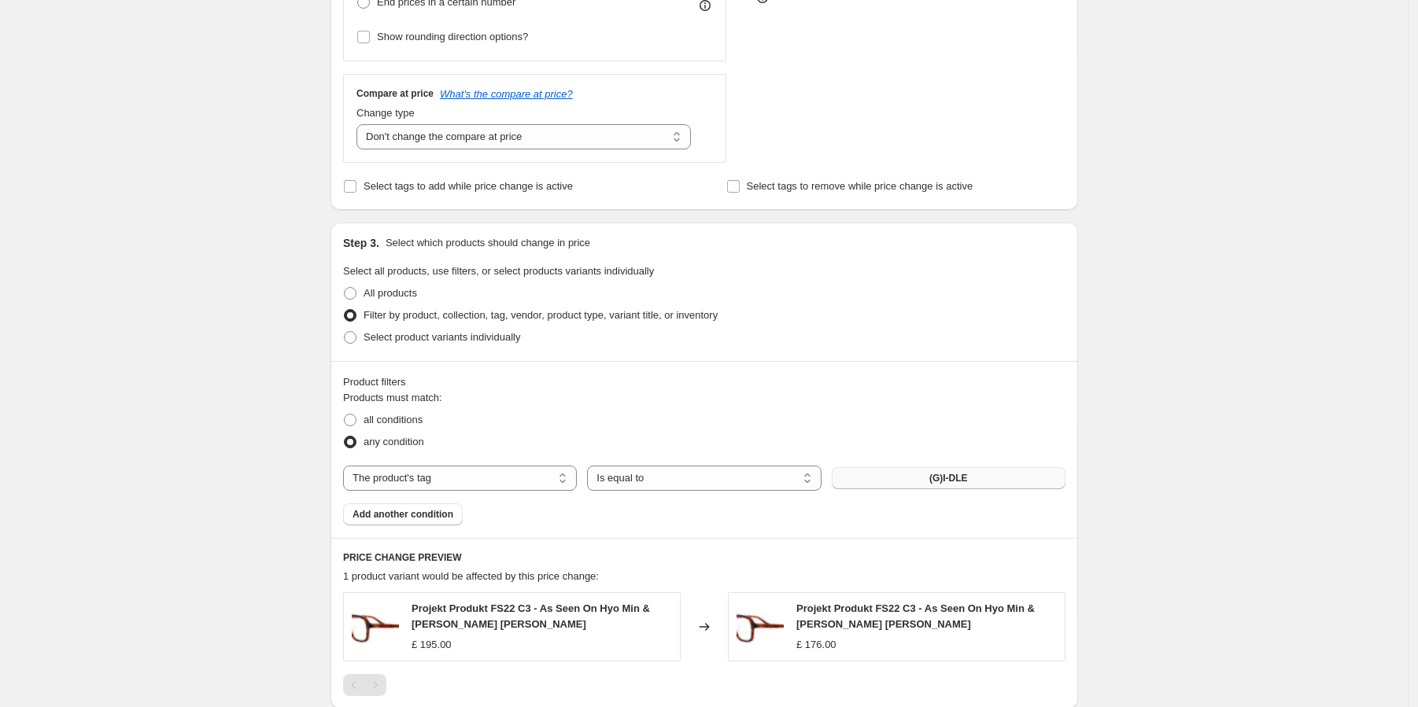
click at [887, 472] on button "(G)I-DLE" at bounding box center [949, 478] width 234 height 22
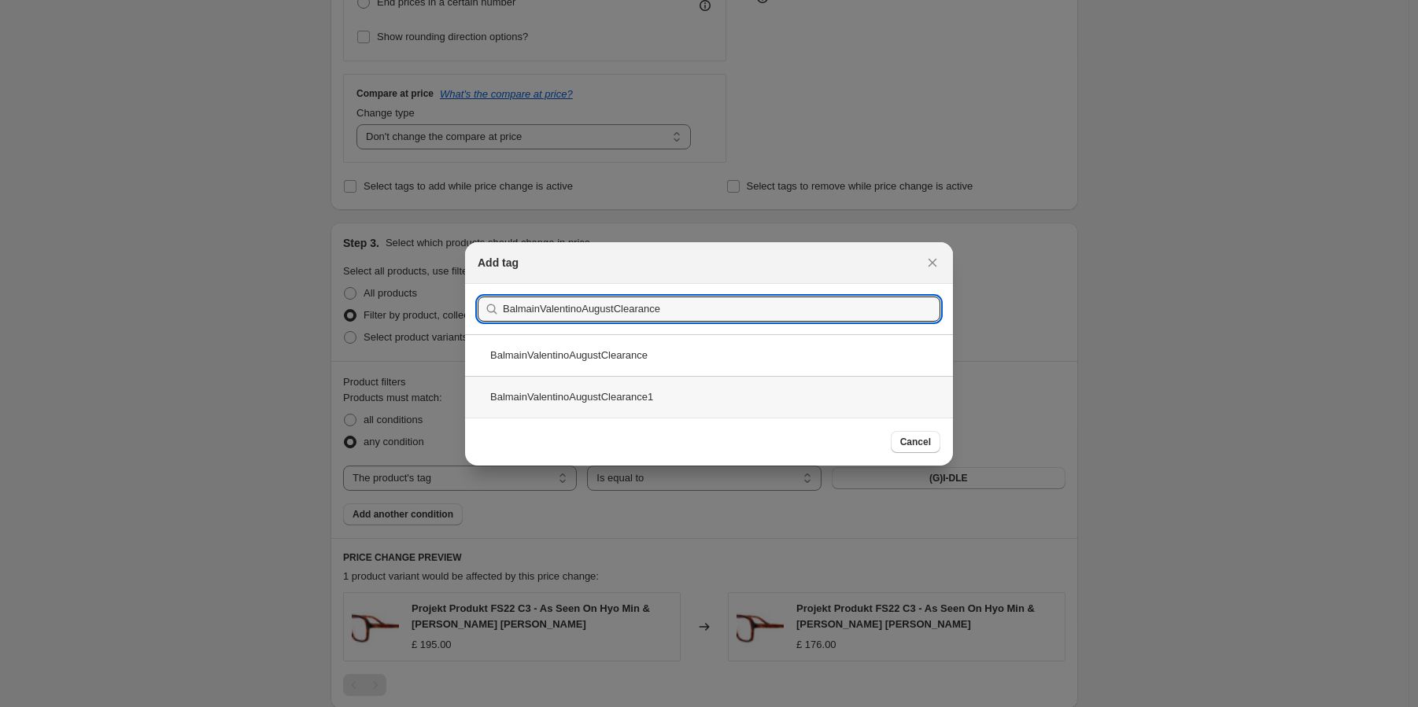
type input "BalmainValentinoAugustClearance"
click at [654, 403] on div "BalmainValentinoAugustClearance1" at bounding box center [709, 397] width 488 height 42
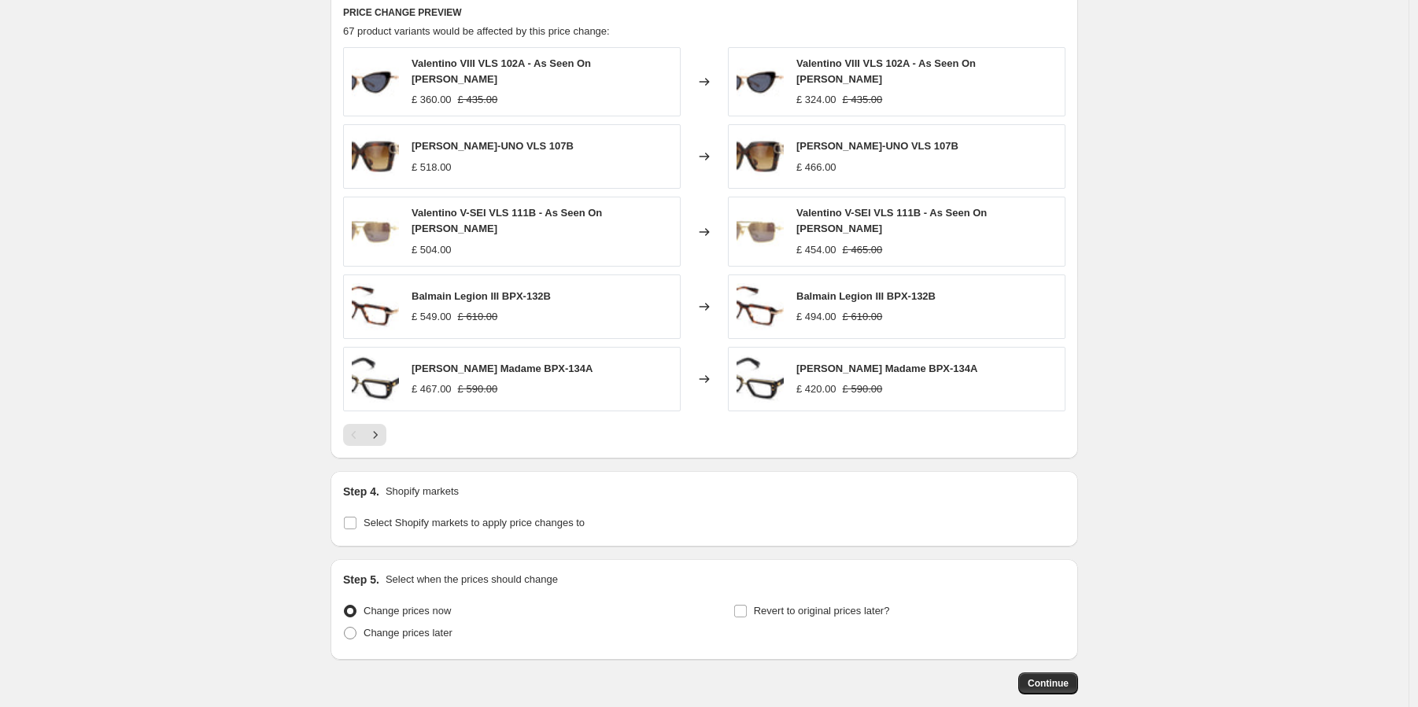
scroll to position [1131, 0]
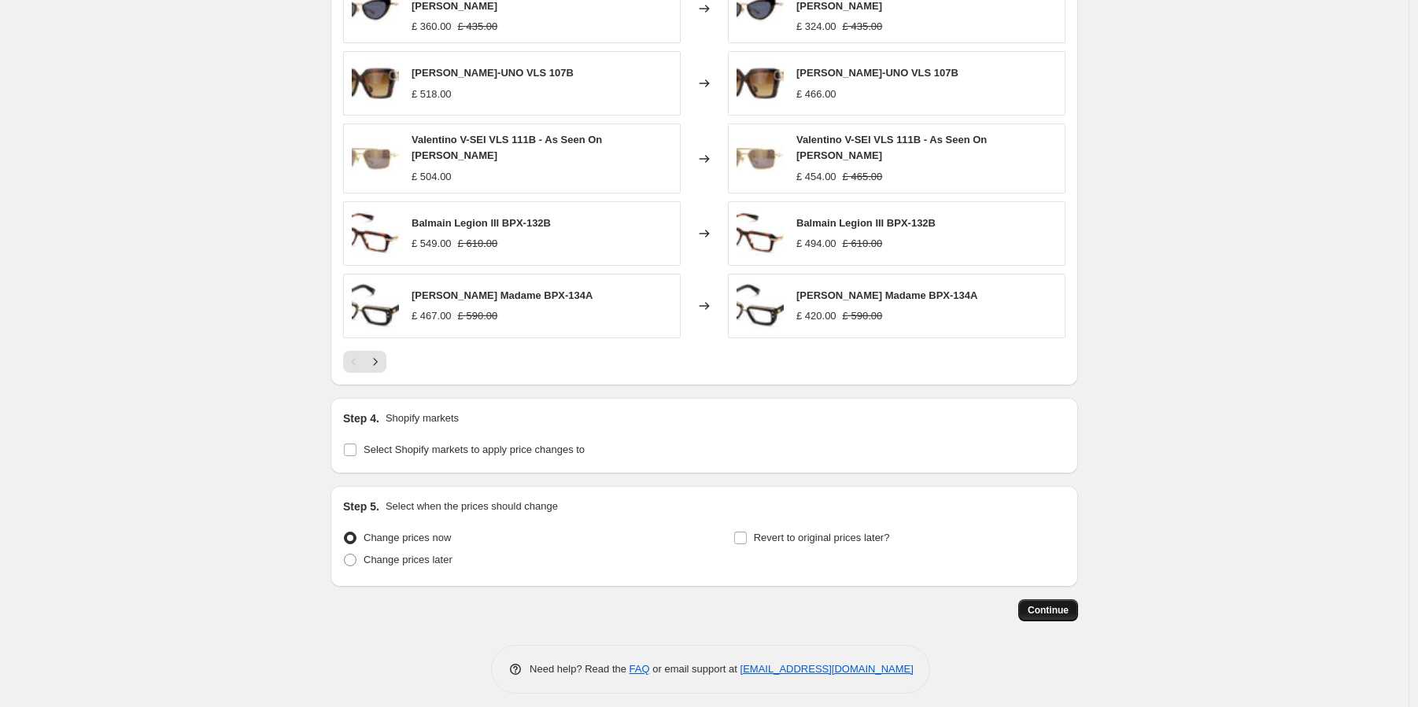
click at [1046, 600] on button "Continue" at bounding box center [1048, 611] width 60 height 22
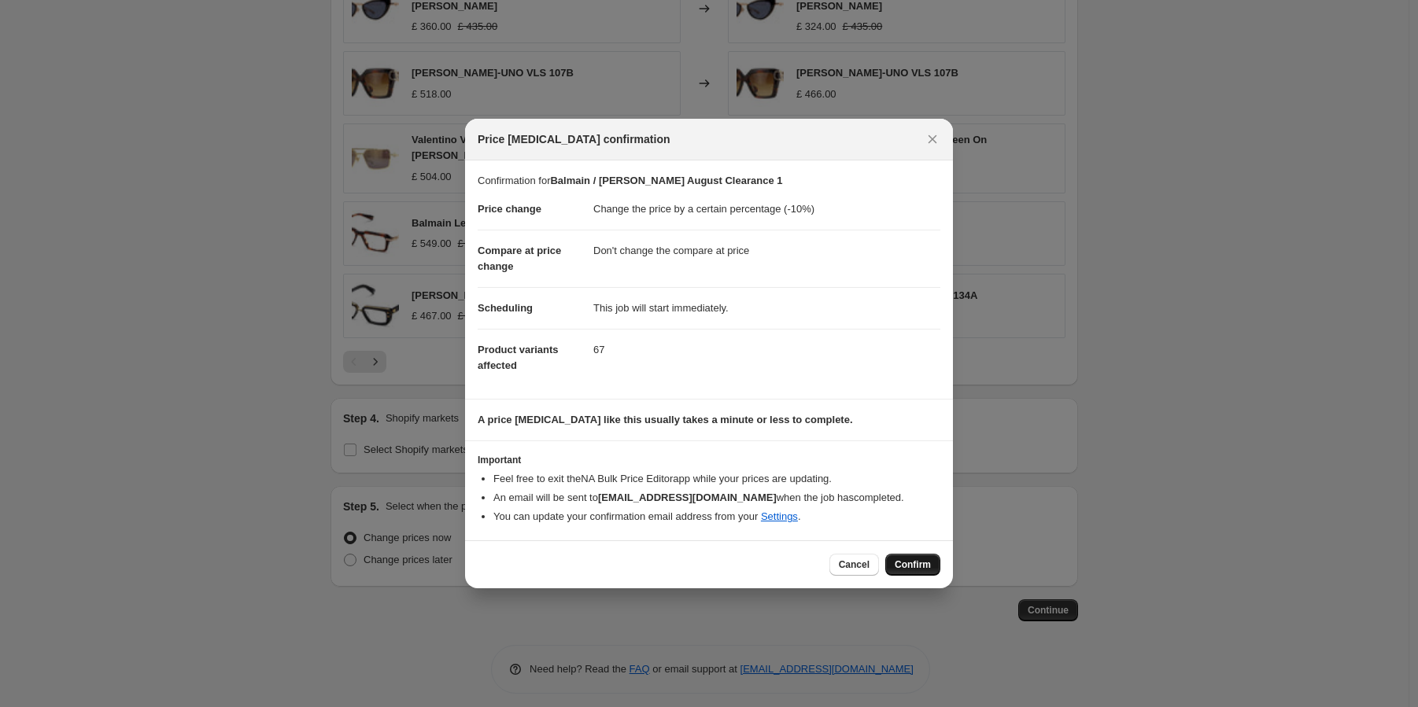
click at [919, 563] on span "Confirm" at bounding box center [913, 565] width 36 height 13
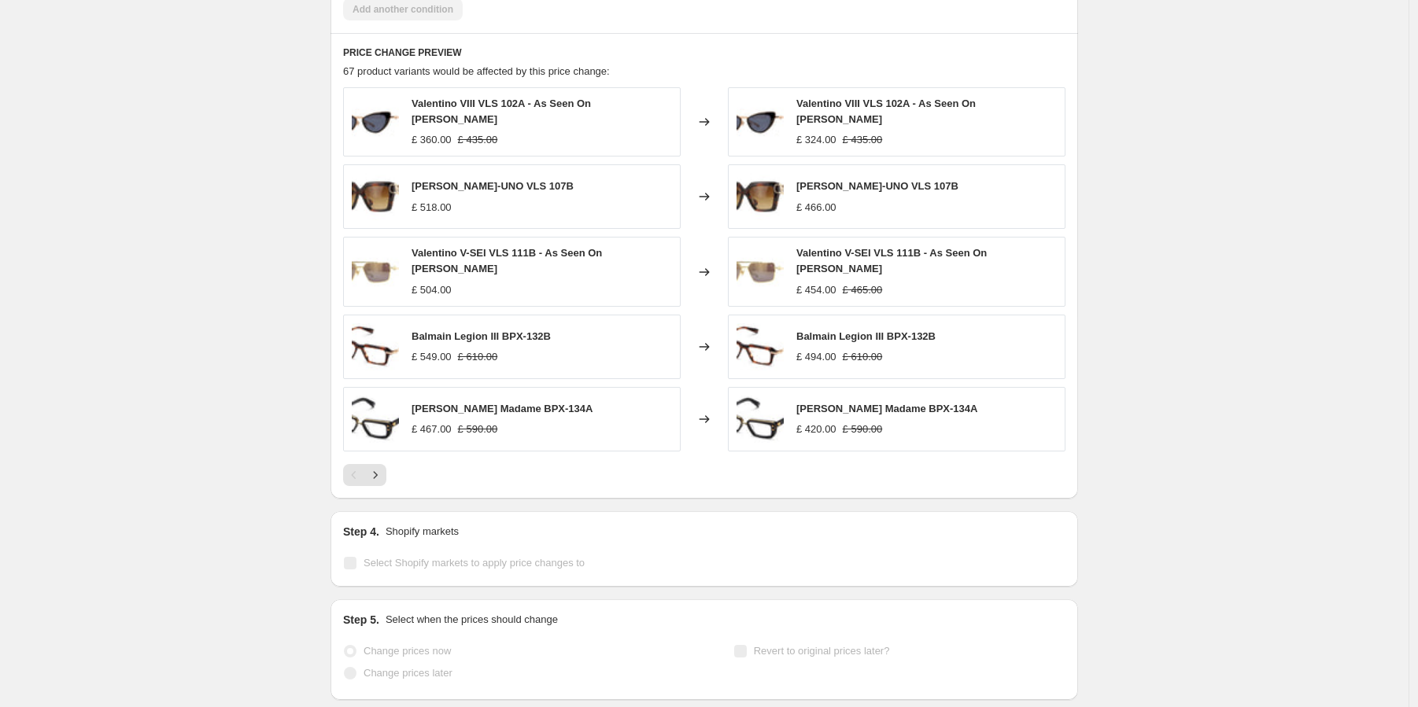
select select "percentage"
select select "no_change"
select select "tag"
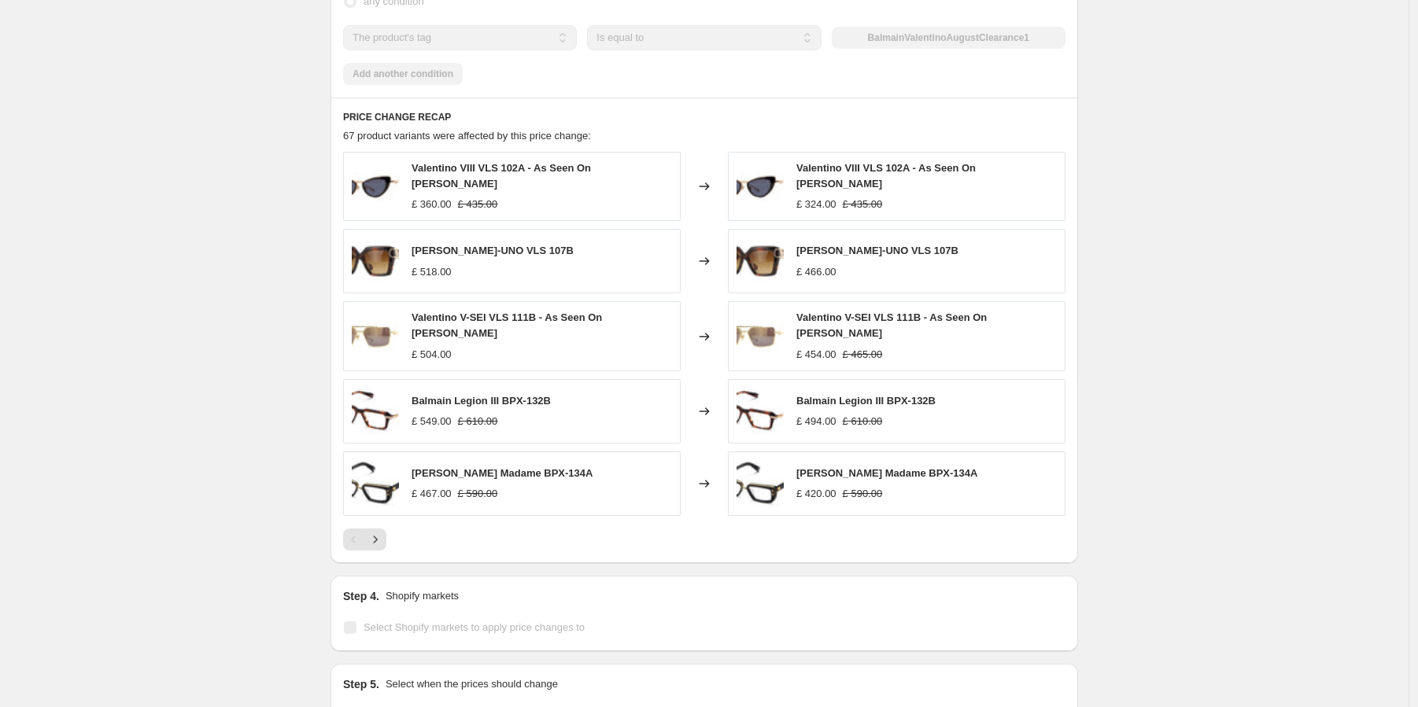
scroll to position [0, 0]
